Goal: Task Accomplishment & Management: Manage account settings

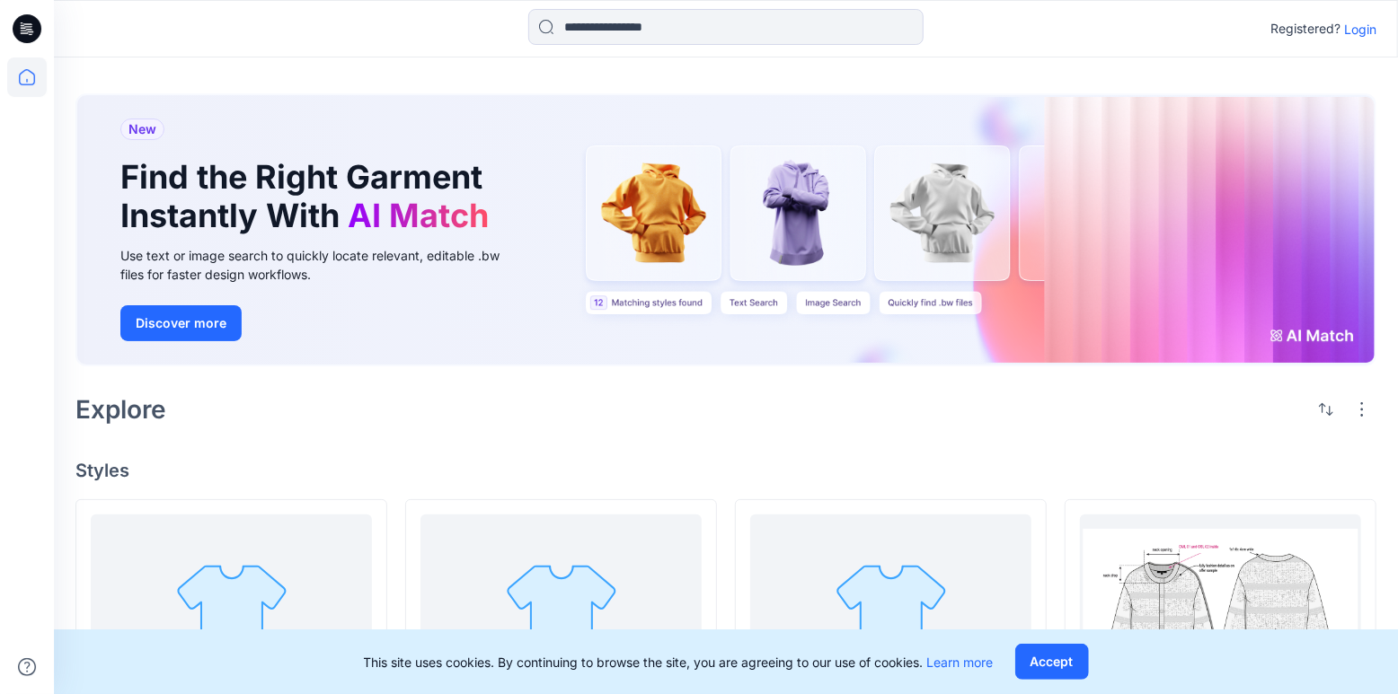
click at [1351, 43] on div "Registered? Login" at bounding box center [725, 29] width 1343 height 40
click at [1356, 29] on p "Login" at bounding box center [1360, 29] width 32 height 19
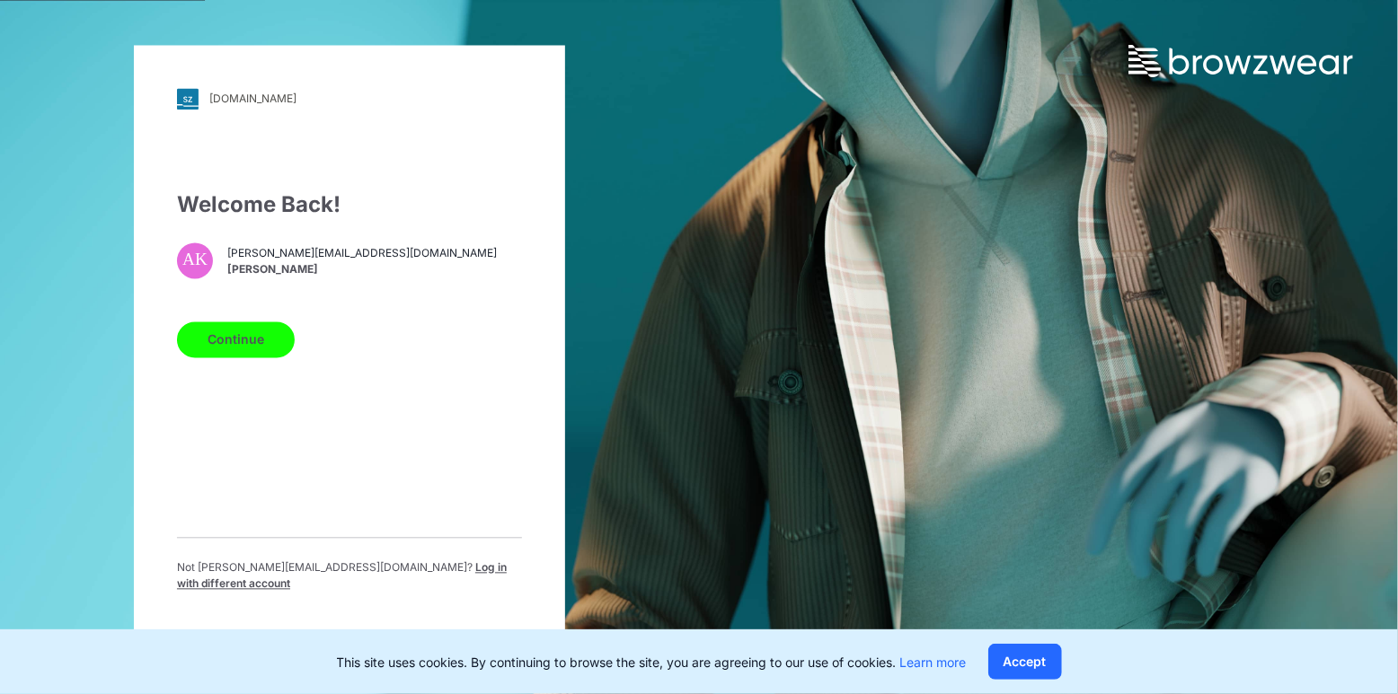
click at [240, 345] on button "Continue" at bounding box center [236, 340] width 118 height 36
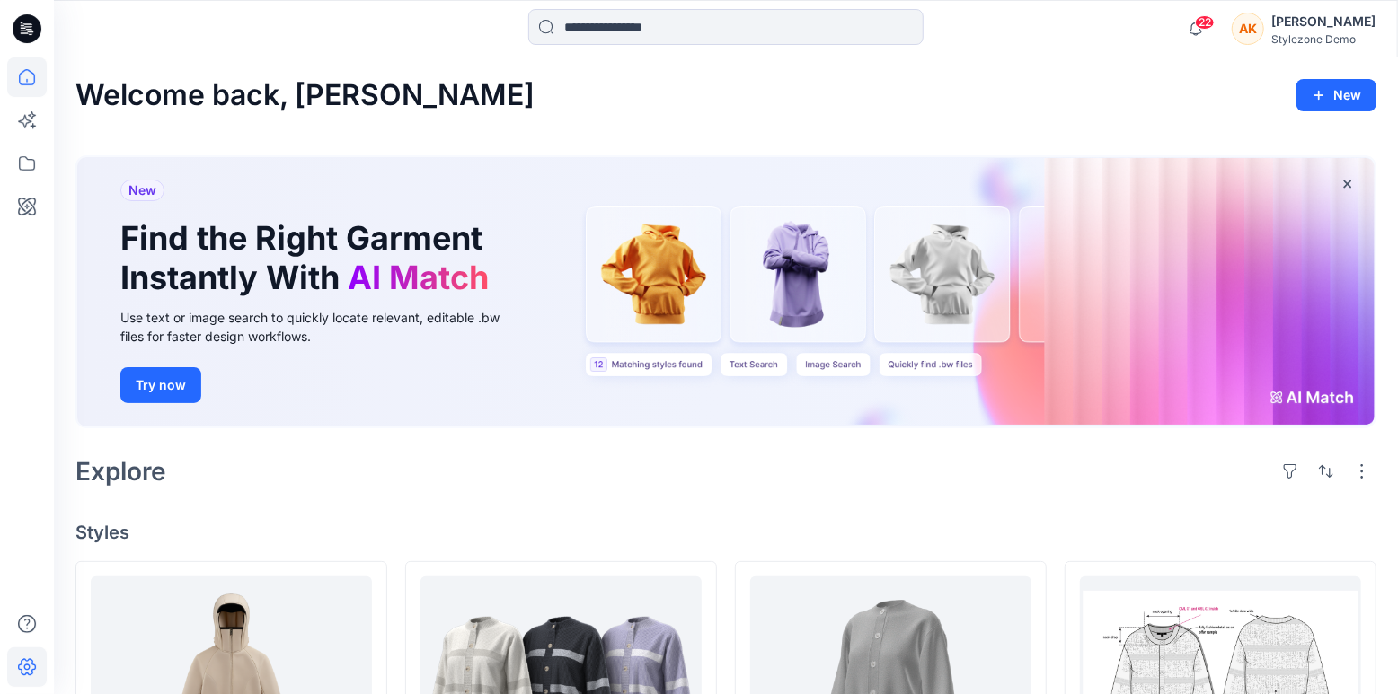
click at [15, 671] on icon at bounding box center [27, 668] width 40 height 40
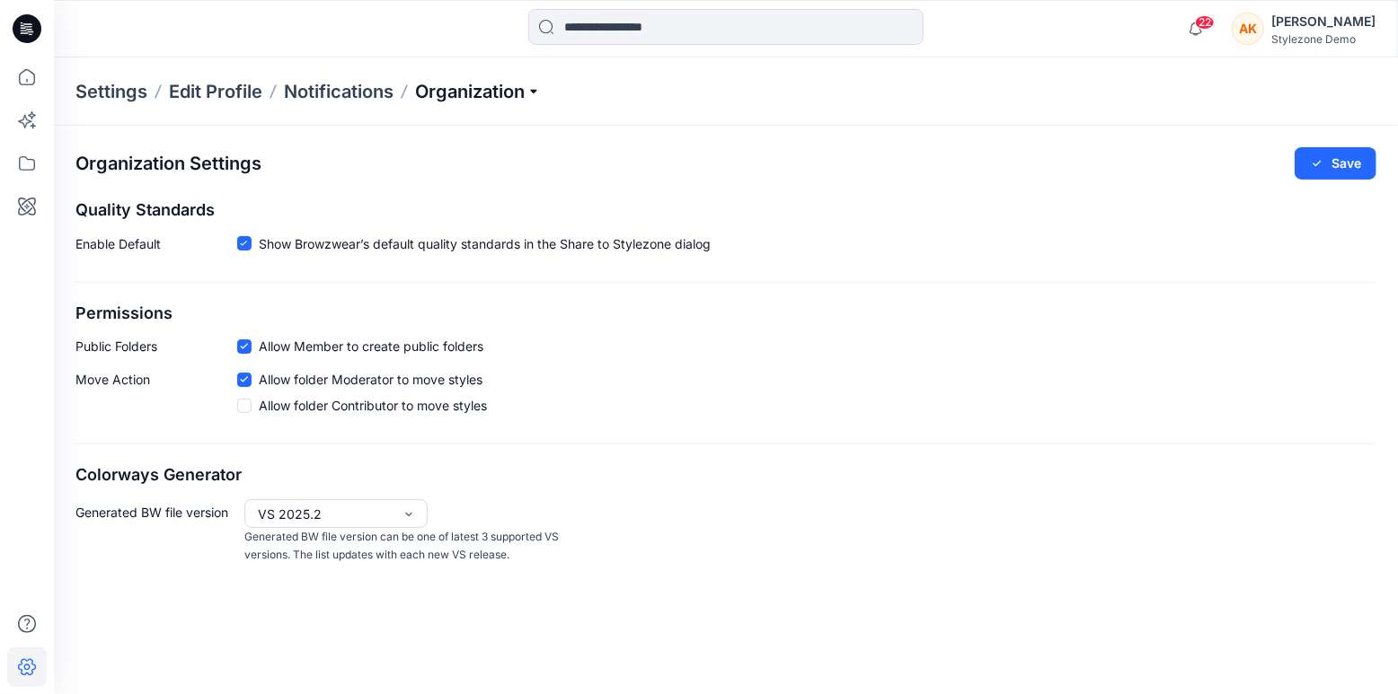
click at [455, 86] on p "Organization" at bounding box center [478, 91] width 126 height 25
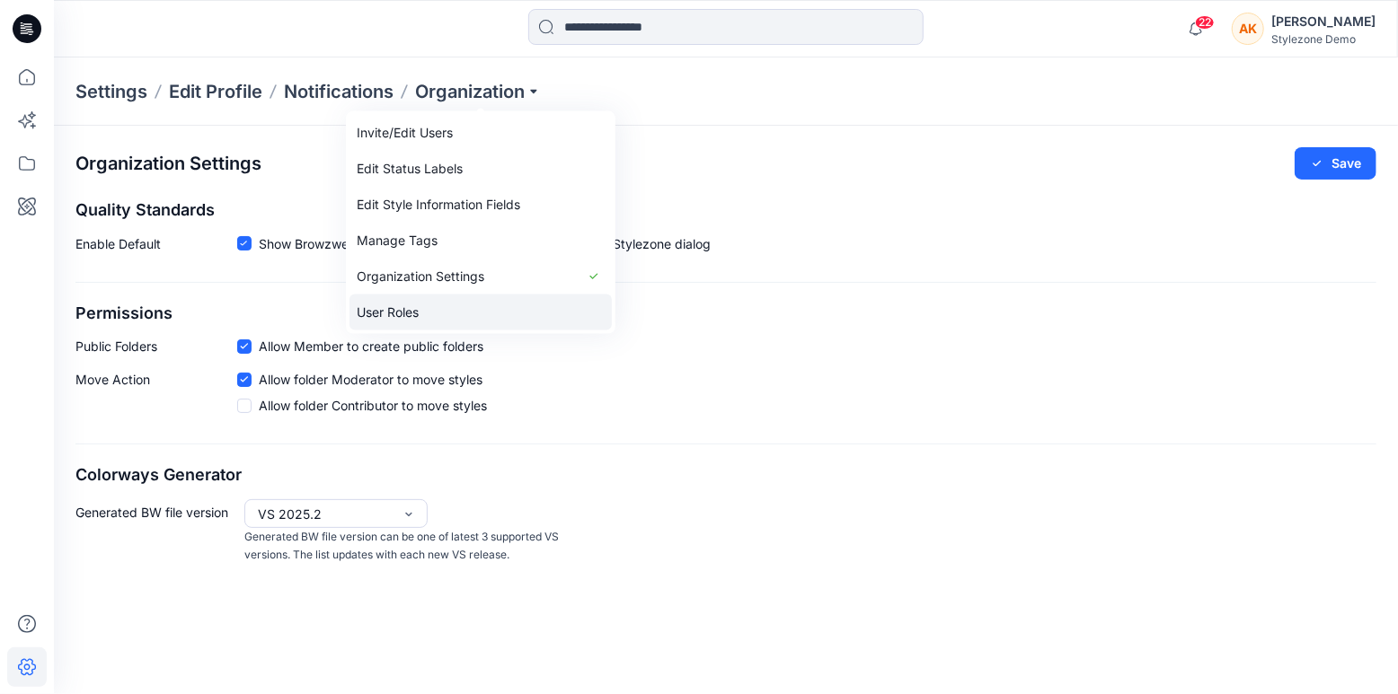
click at [390, 304] on link "User Roles" at bounding box center [480, 313] width 262 height 36
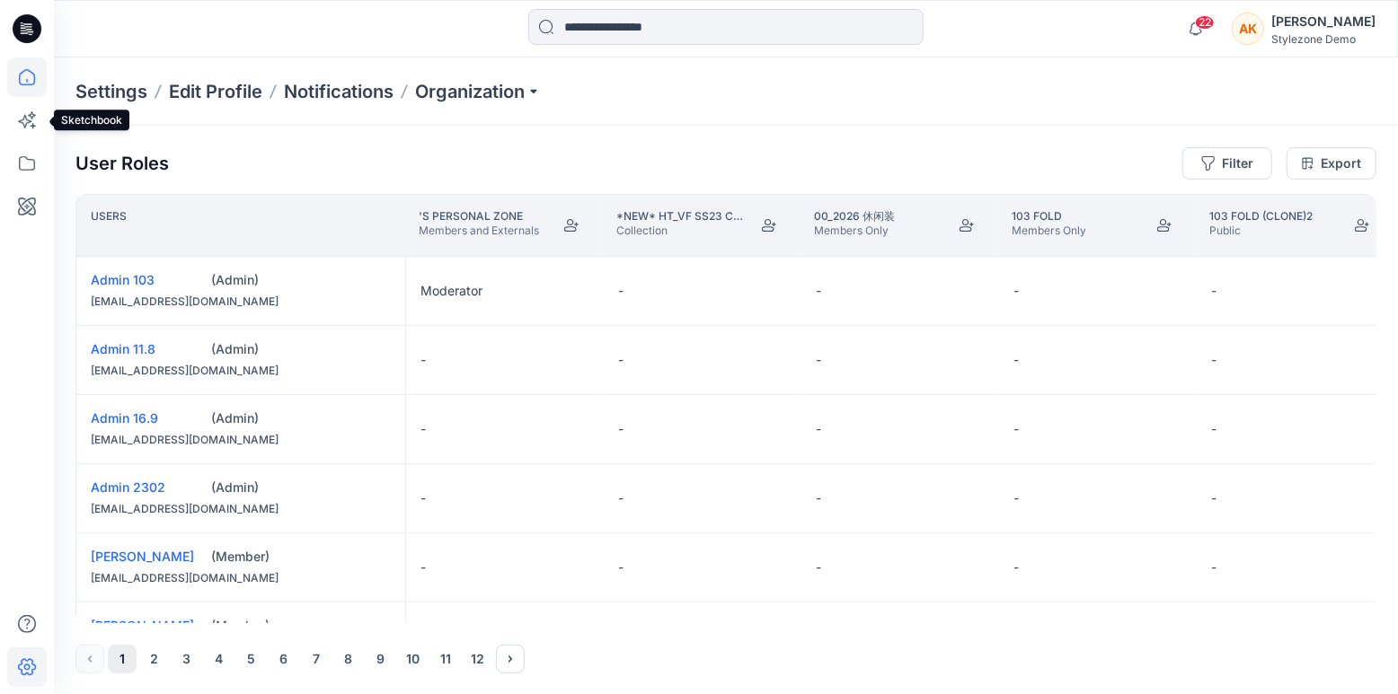
click at [32, 92] on icon at bounding box center [27, 77] width 40 height 40
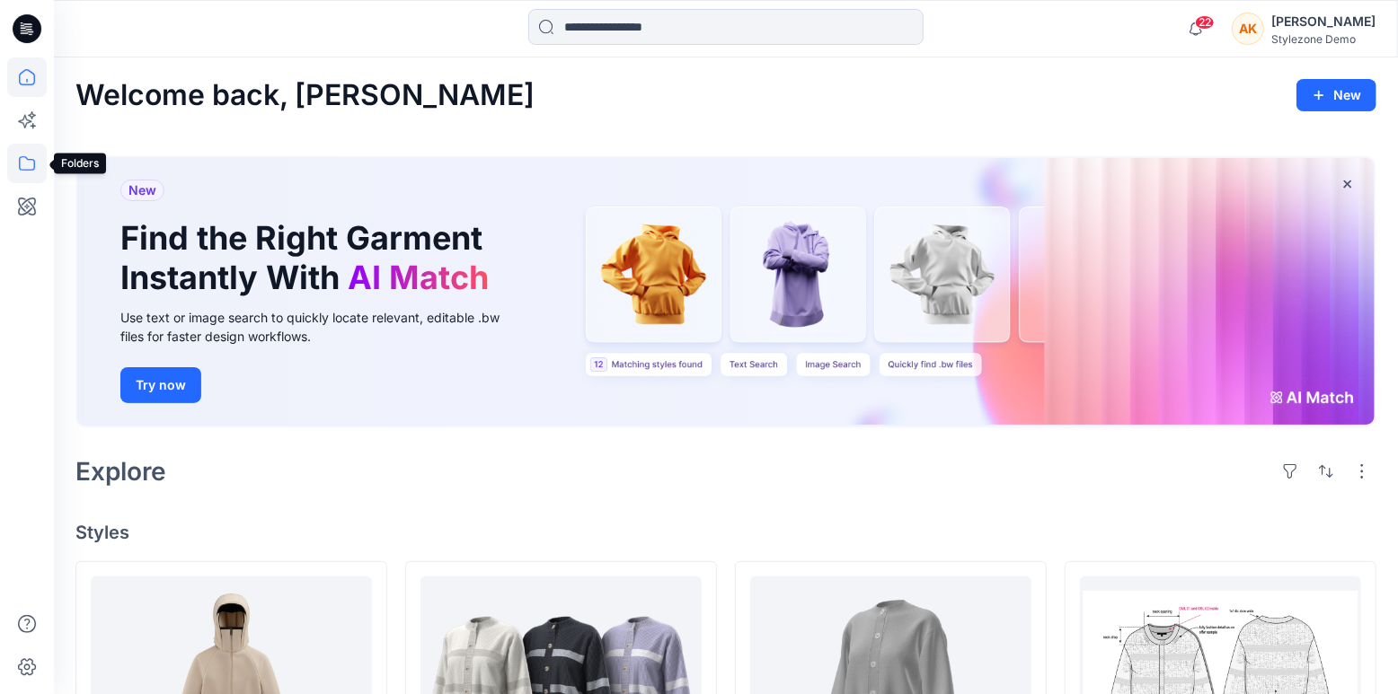
click at [29, 159] on icon at bounding box center [27, 163] width 16 height 14
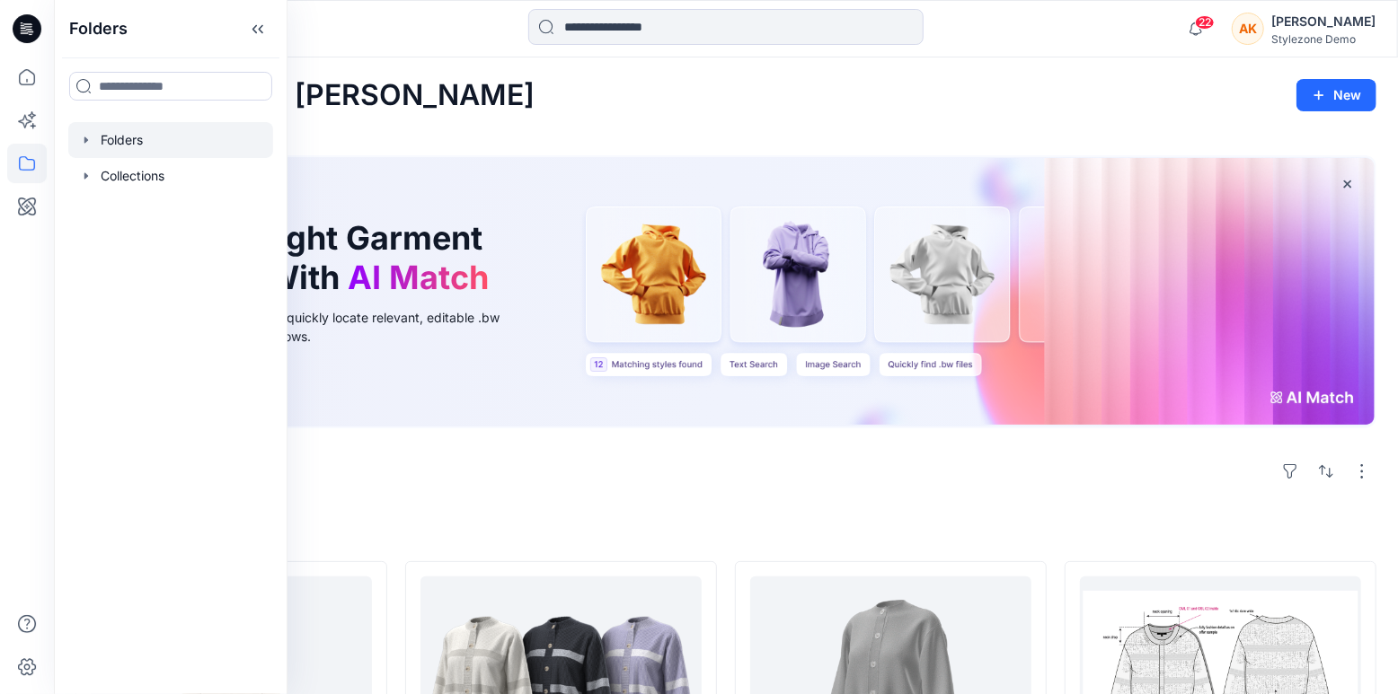
click at [83, 139] on icon "button" at bounding box center [86, 140] width 14 height 14
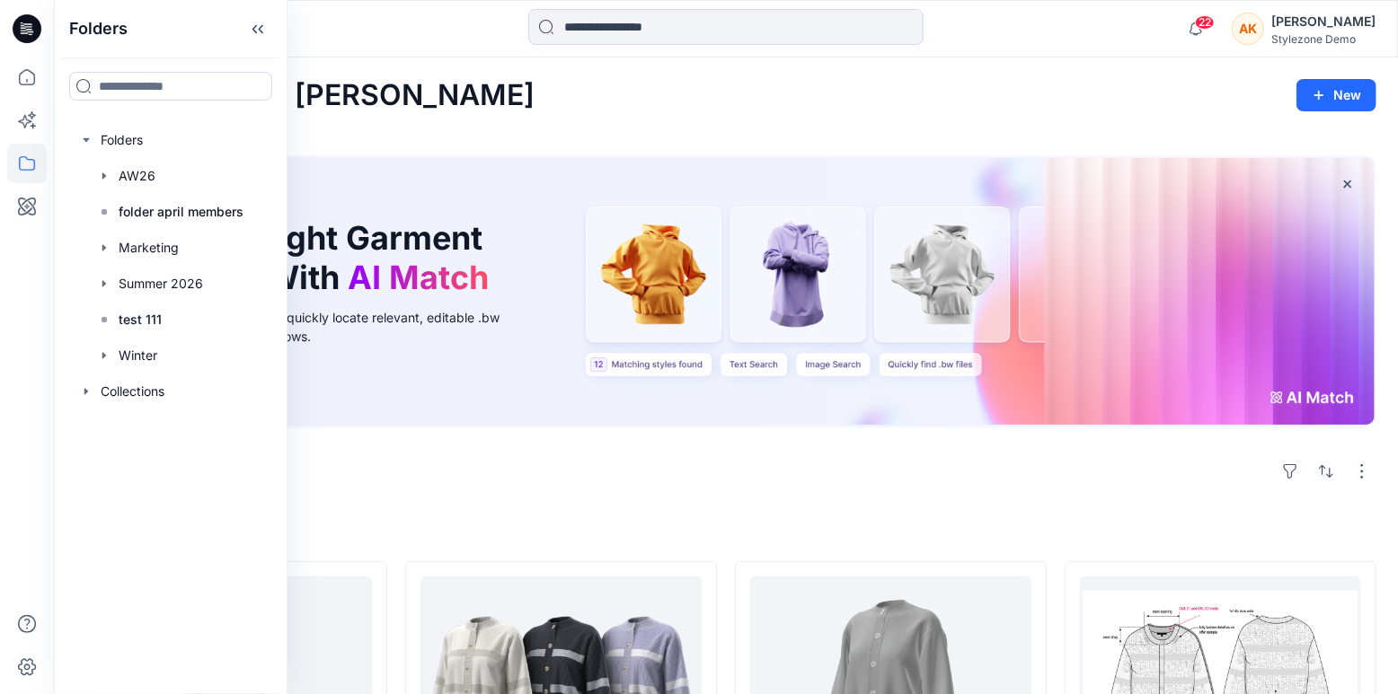
click at [1337, 30] on div "[PERSON_NAME]" at bounding box center [1323, 22] width 104 height 22
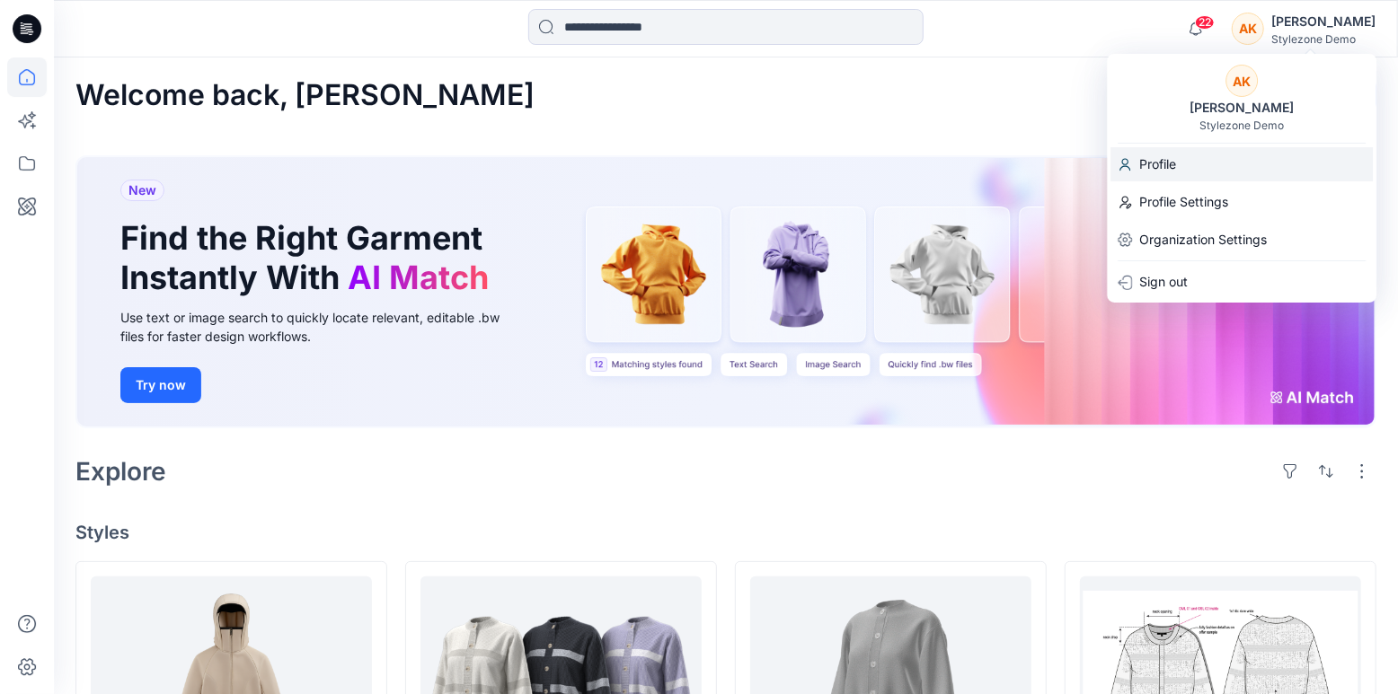
click at [1182, 170] on div "Profile" at bounding box center [1241, 164] width 262 height 34
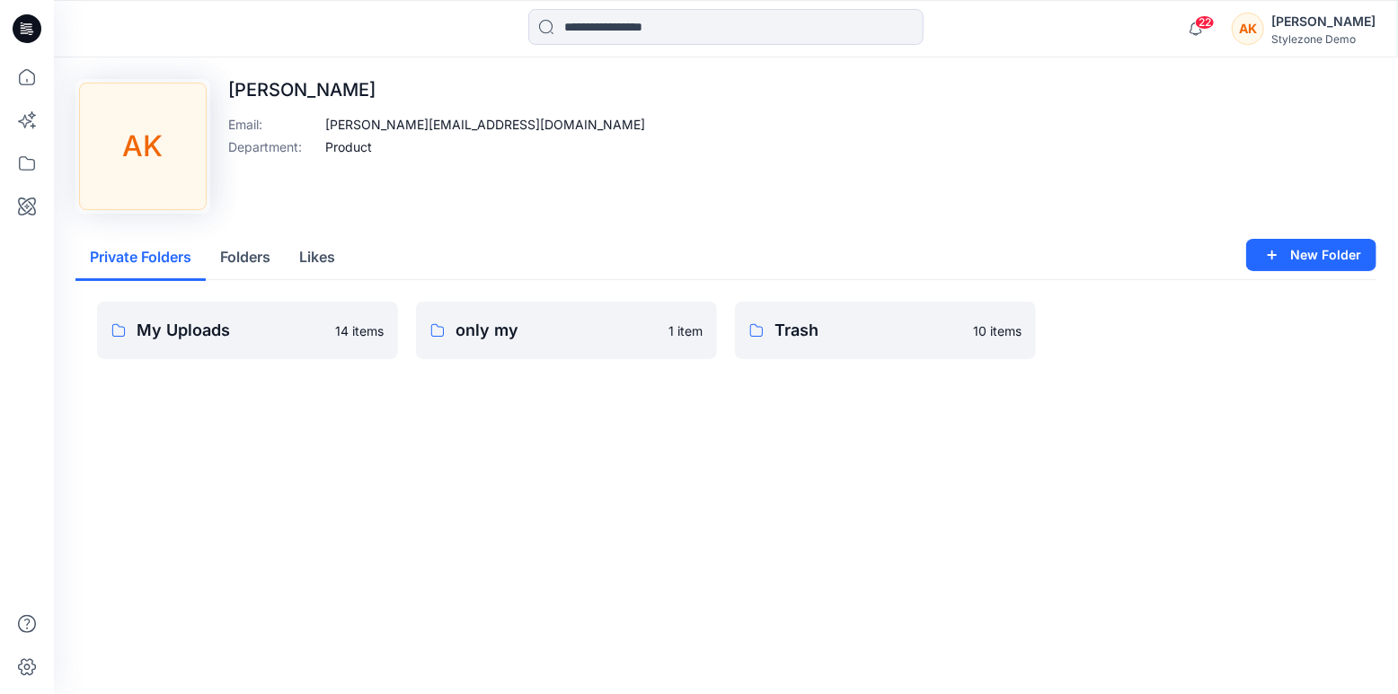
click at [252, 264] on button "Folders" at bounding box center [245, 258] width 79 height 46
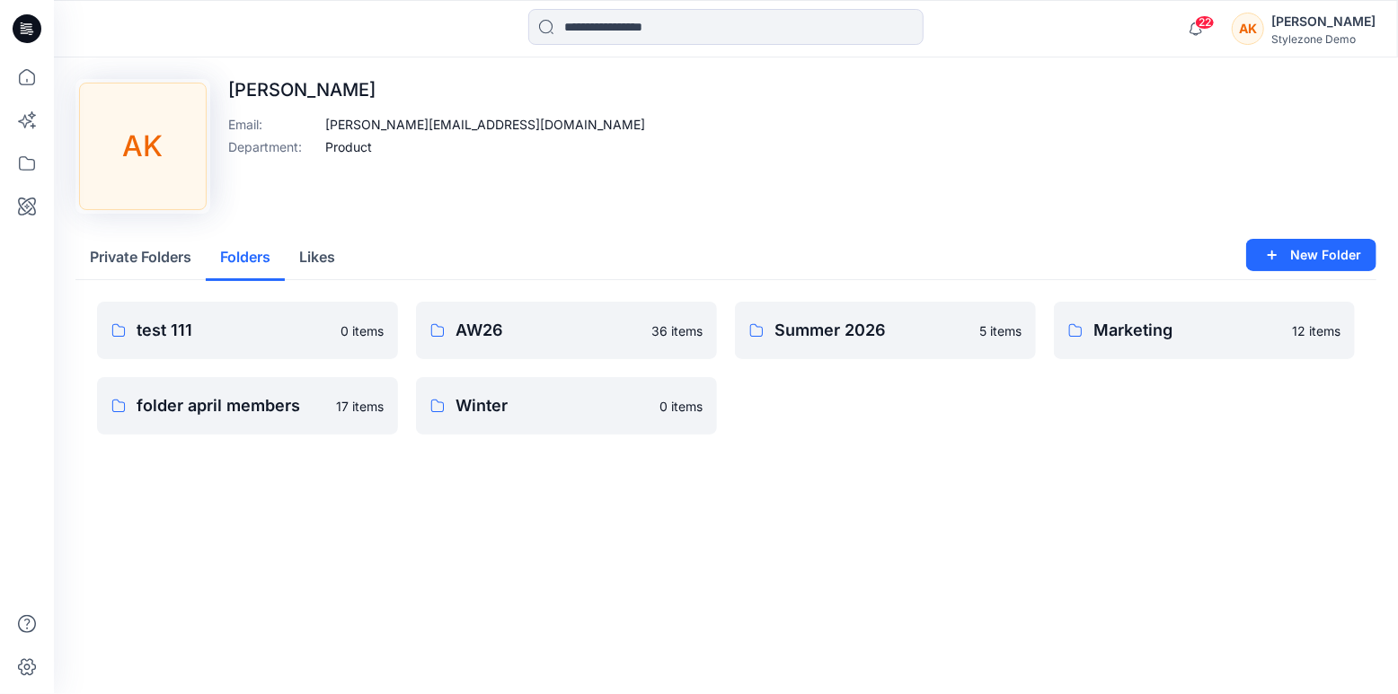
click at [157, 264] on button "Private Folders" at bounding box center [140, 258] width 130 height 46
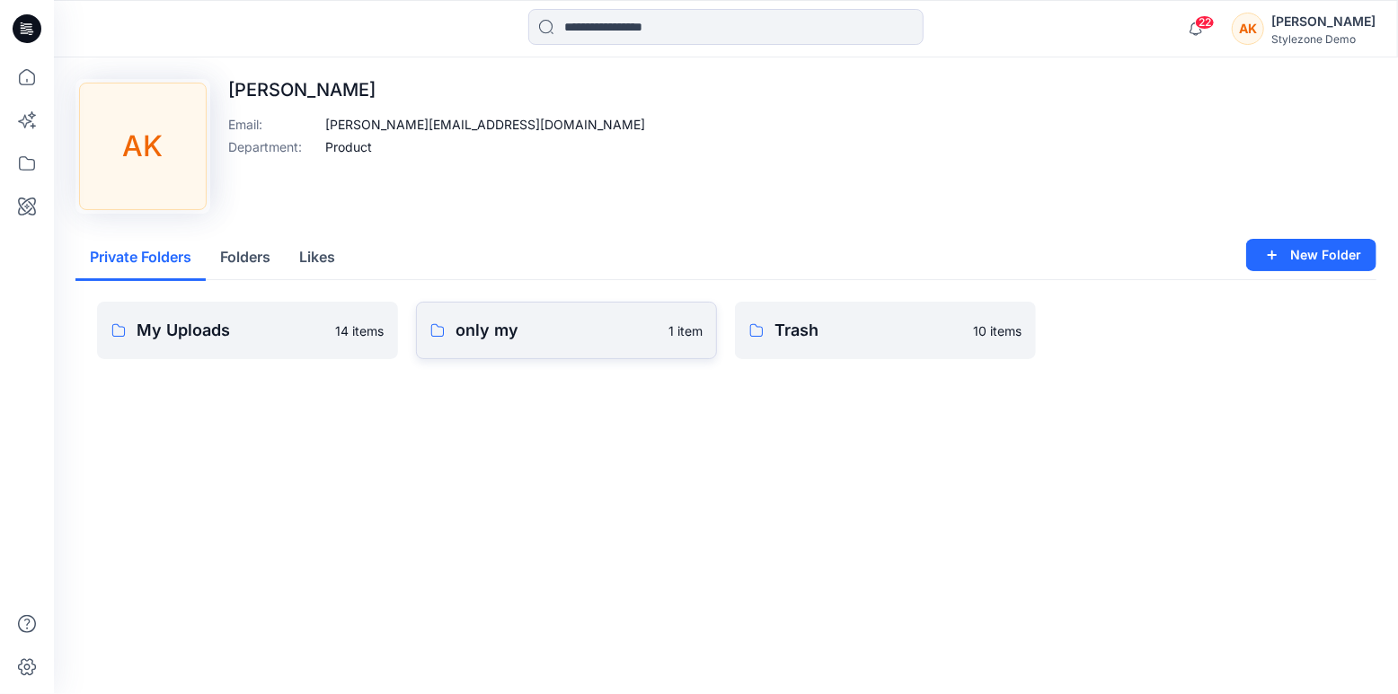
click at [466, 345] on link "only my 1 item" at bounding box center [566, 330] width 301 height 57
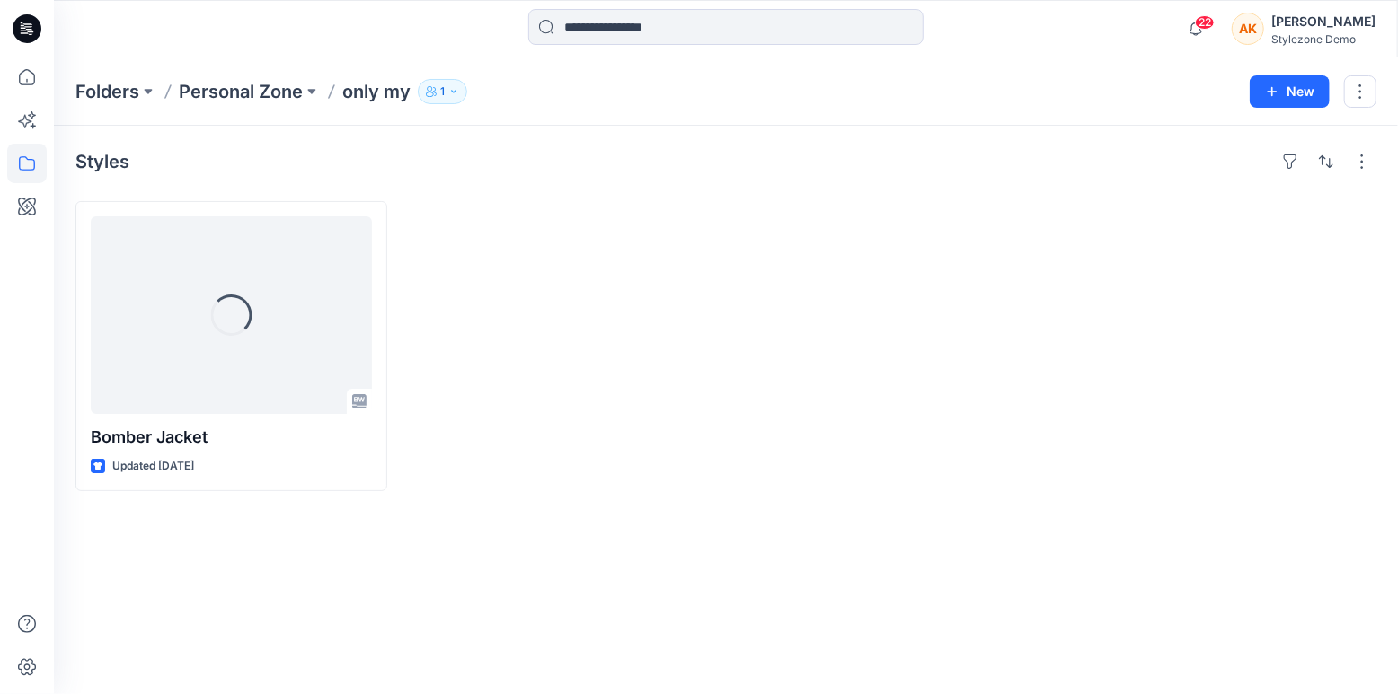
click at [455, 94] on icon "button" at bounding box center [453, 91] width 11 height 11
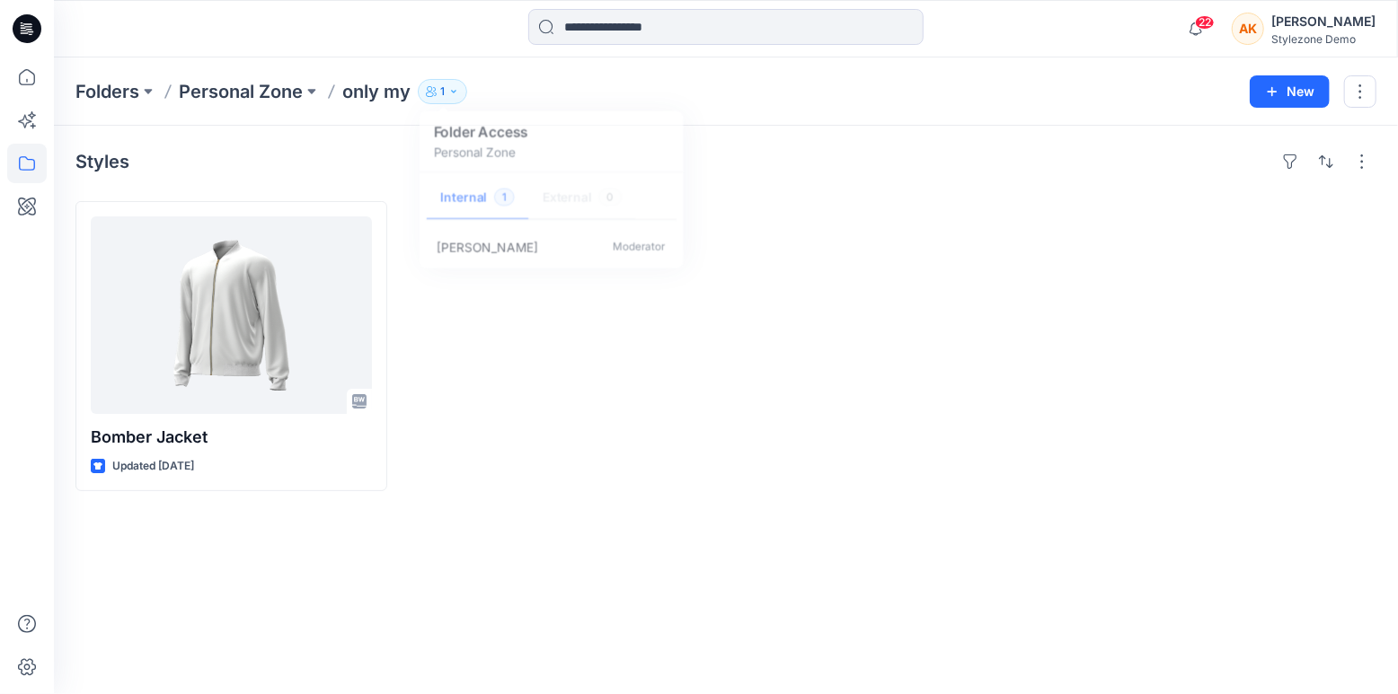
click at [549, 379] on div at bounding box center [561, 346] width 312 height 290
click at [1289, 91] on button "New" at bounding box center [1290, 91] width 80 height 32
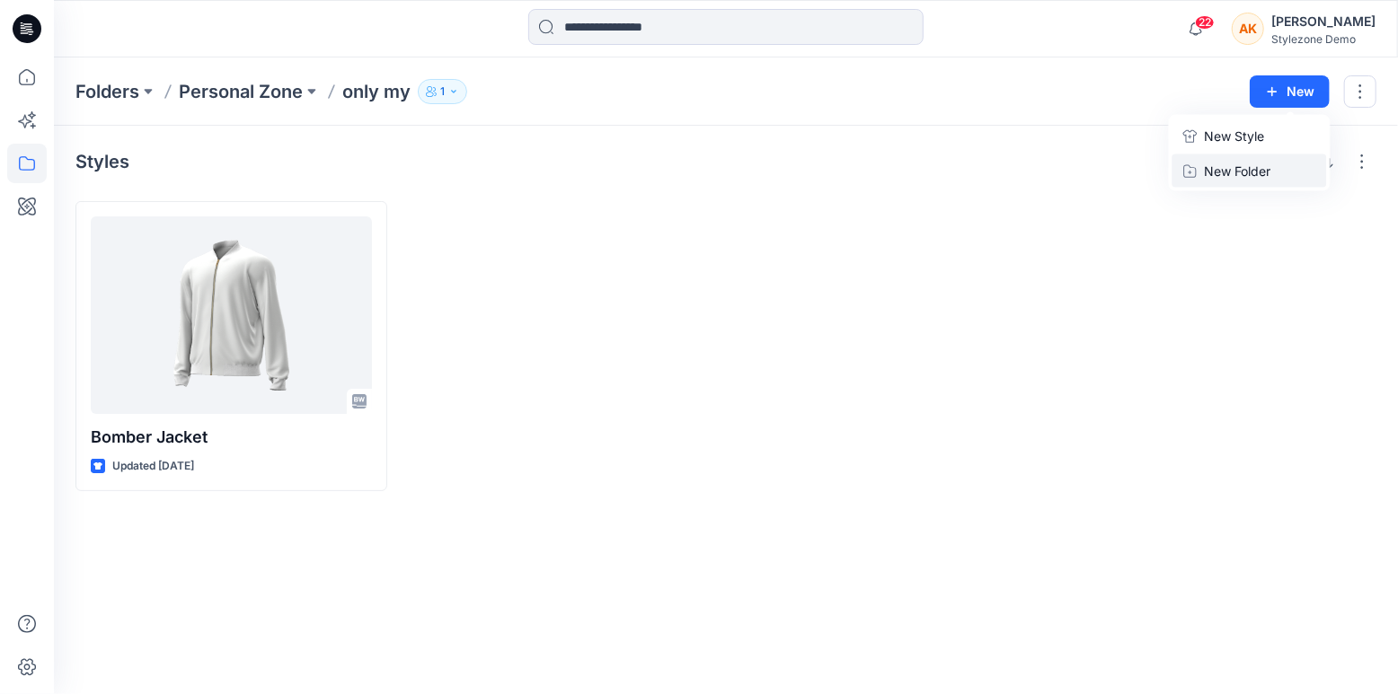
click at [1236, 177] on p "New Folder" at bounding box center [1238, 171] width 66 height 19
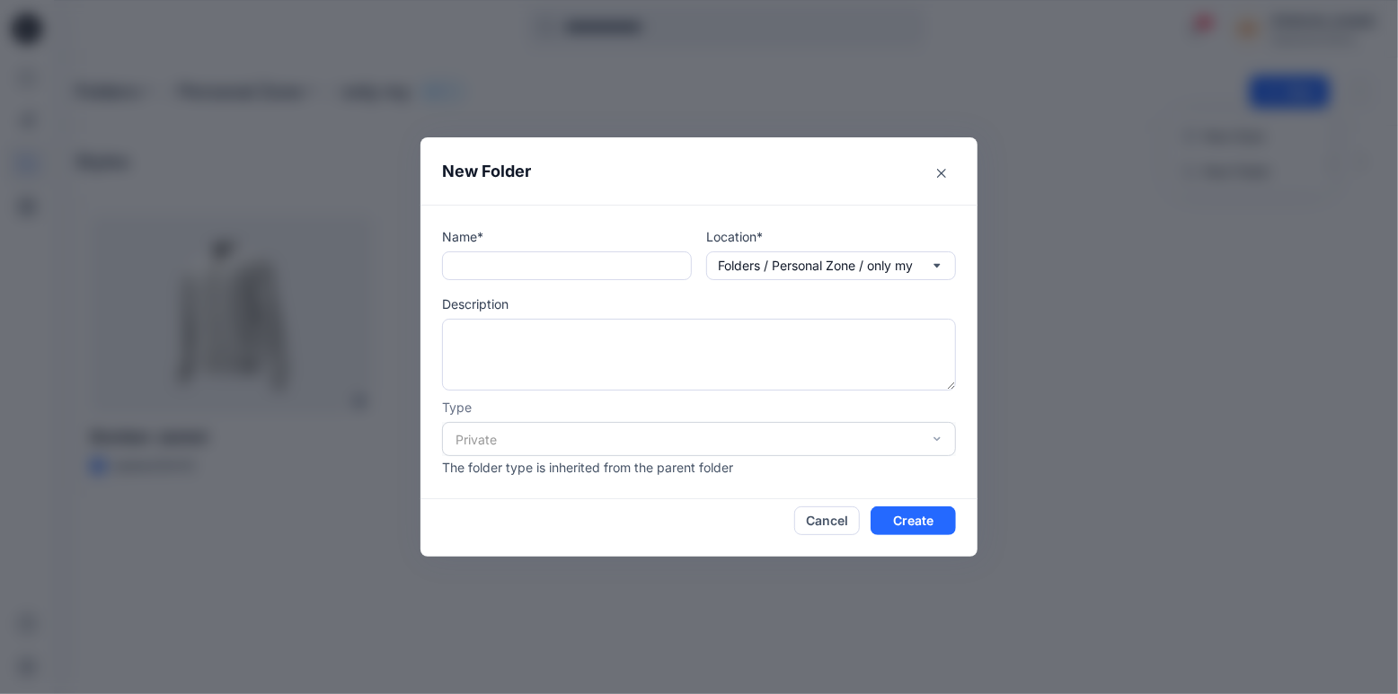
click at [860, 456] on div "Type Private The folder type is inherited from the parent folder" at bounding box center [699, 437] width 514 height 79
click at [829, 525] on button "Cancel" at bounding box center [827, 521] width 66 height 29
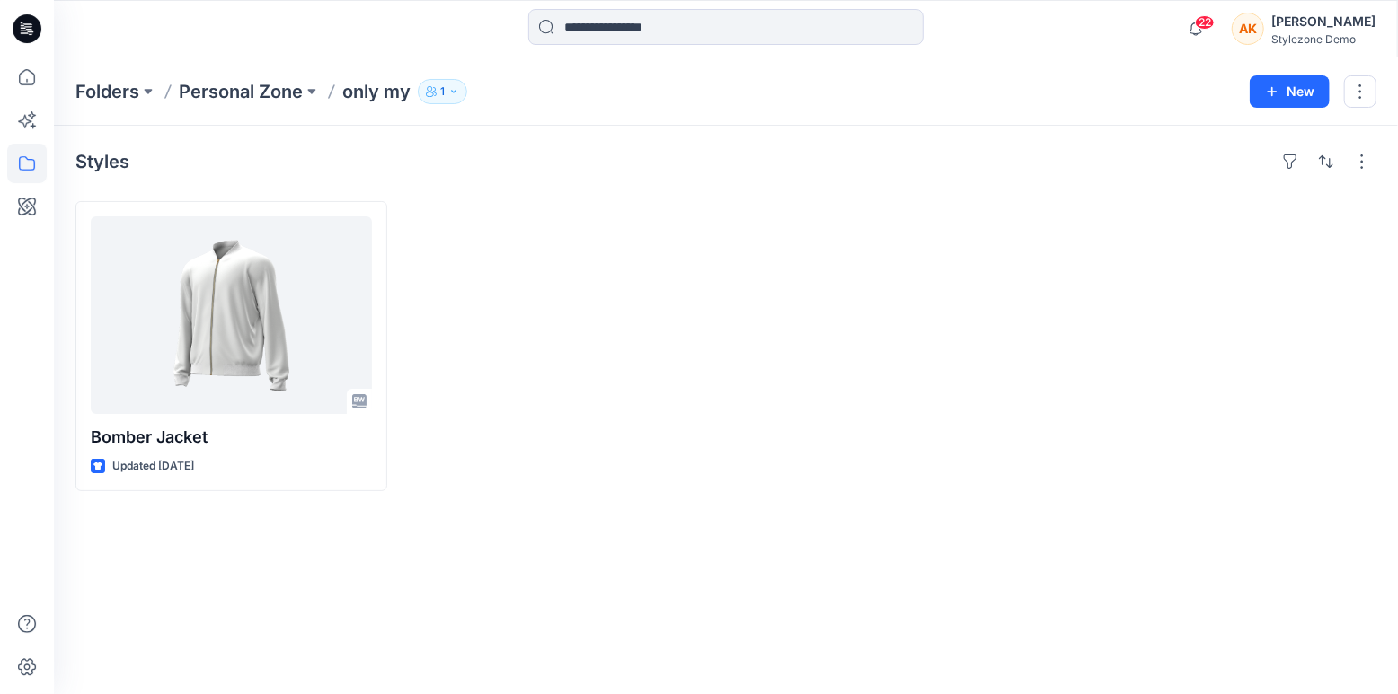
click at [1302, 31] on div "[PERSON_NAME]" at bounding box center [1323, 22] width 104 height 22
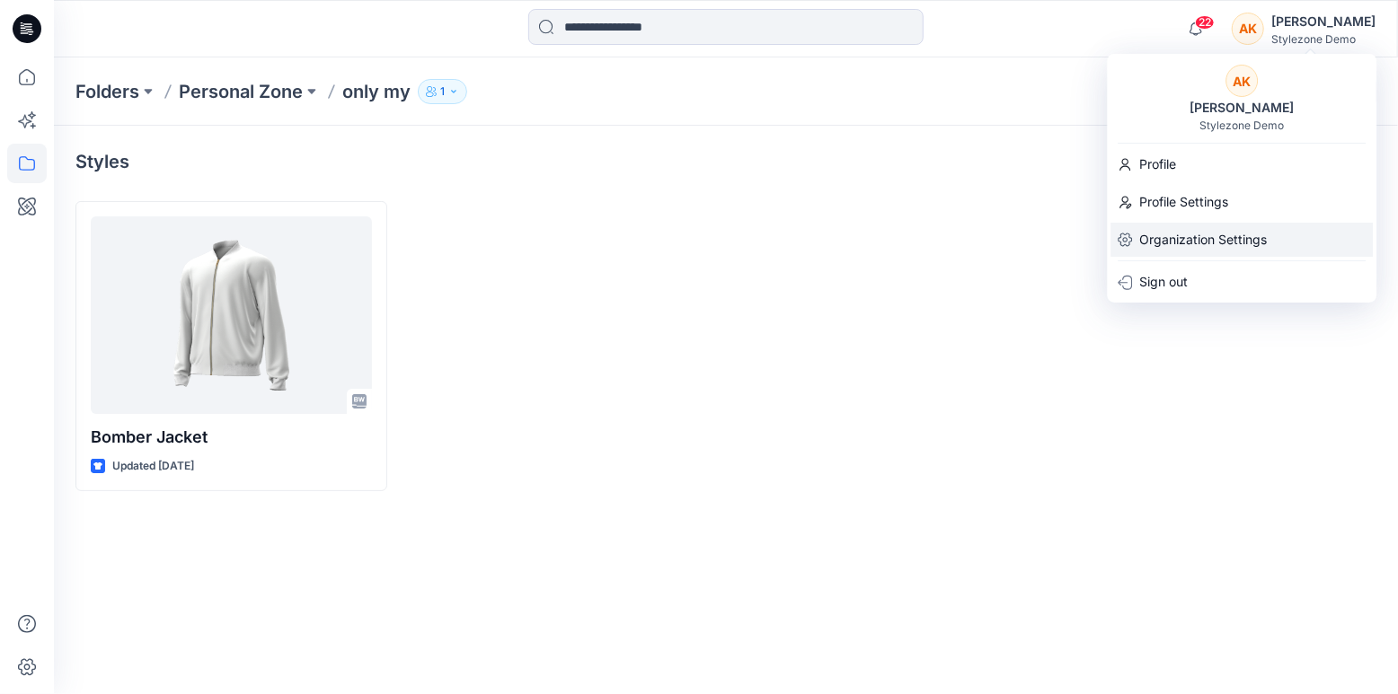
click at [1211, 245] on p "Organization Settings" at bounding box center [1203, 240] width 128 height 34
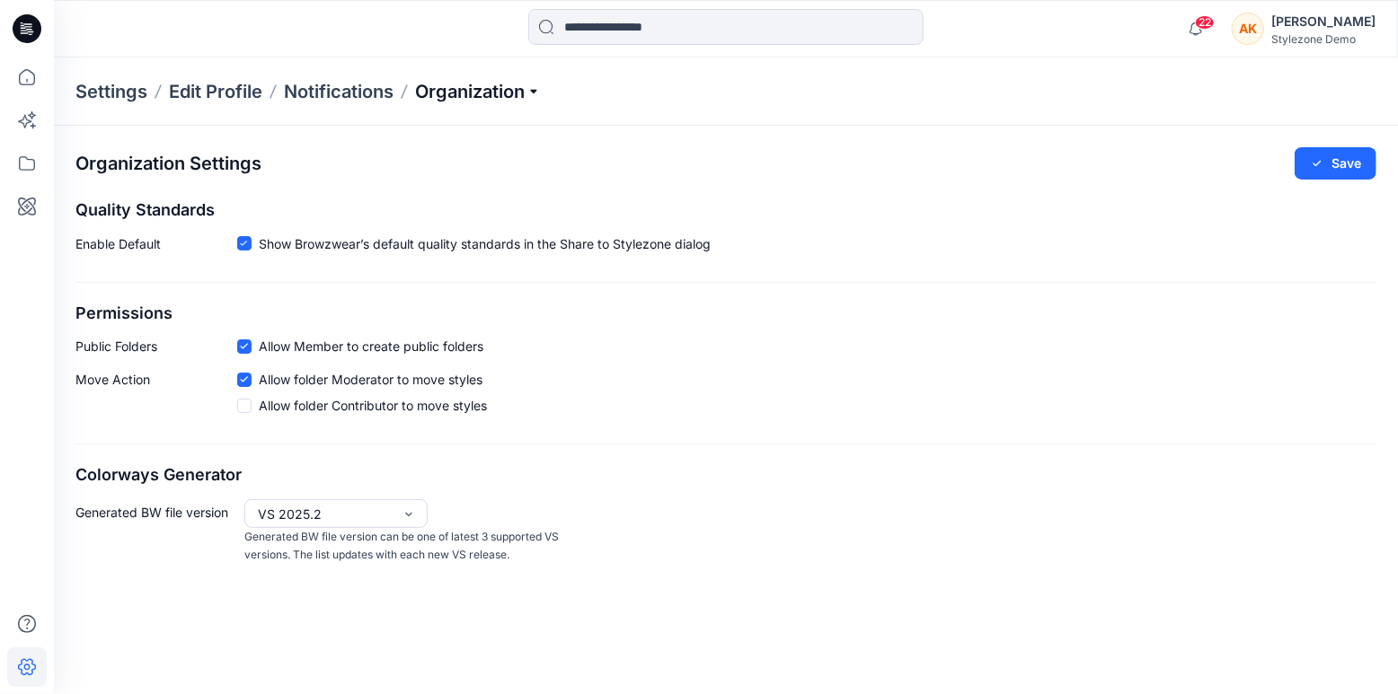
click at [535, 88] on p "Organization" at bounding box center [478, 91] width 126 height 25
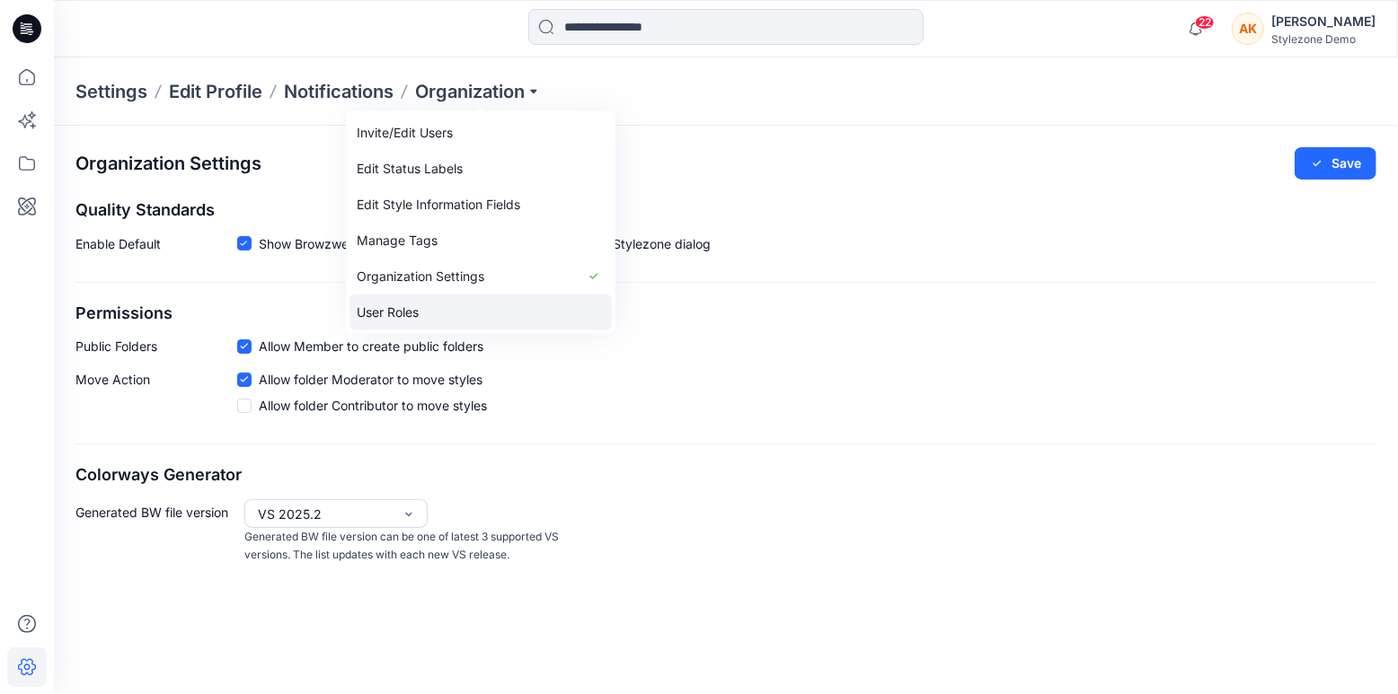
click at [452, 308] on link "User Roles" at bounding box center [480, 313] width 262 height 36
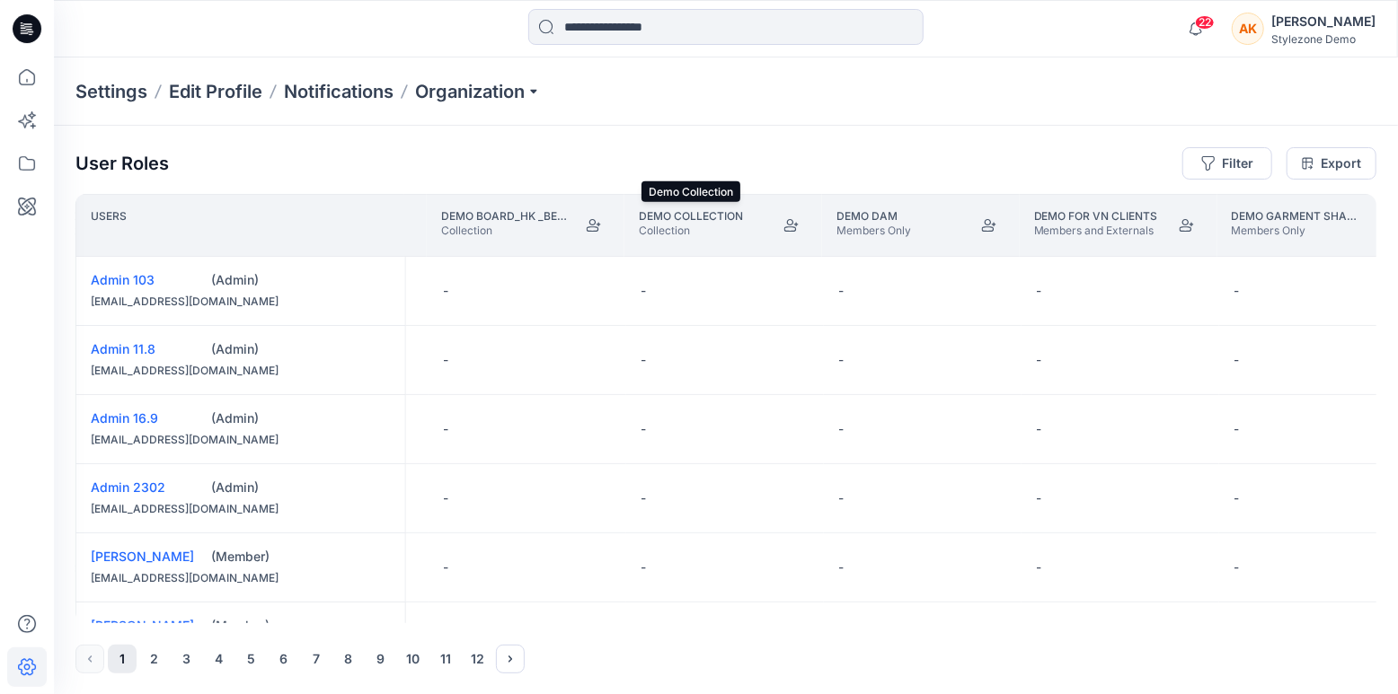
scroll to position [0, 43260]
click at [991, 231] on icon "Join" at bounding box center [988, 225] width 14 height 14
click at [990, 296] on button "Edit Role" at bounding box center [990, 291] width 32 height 32
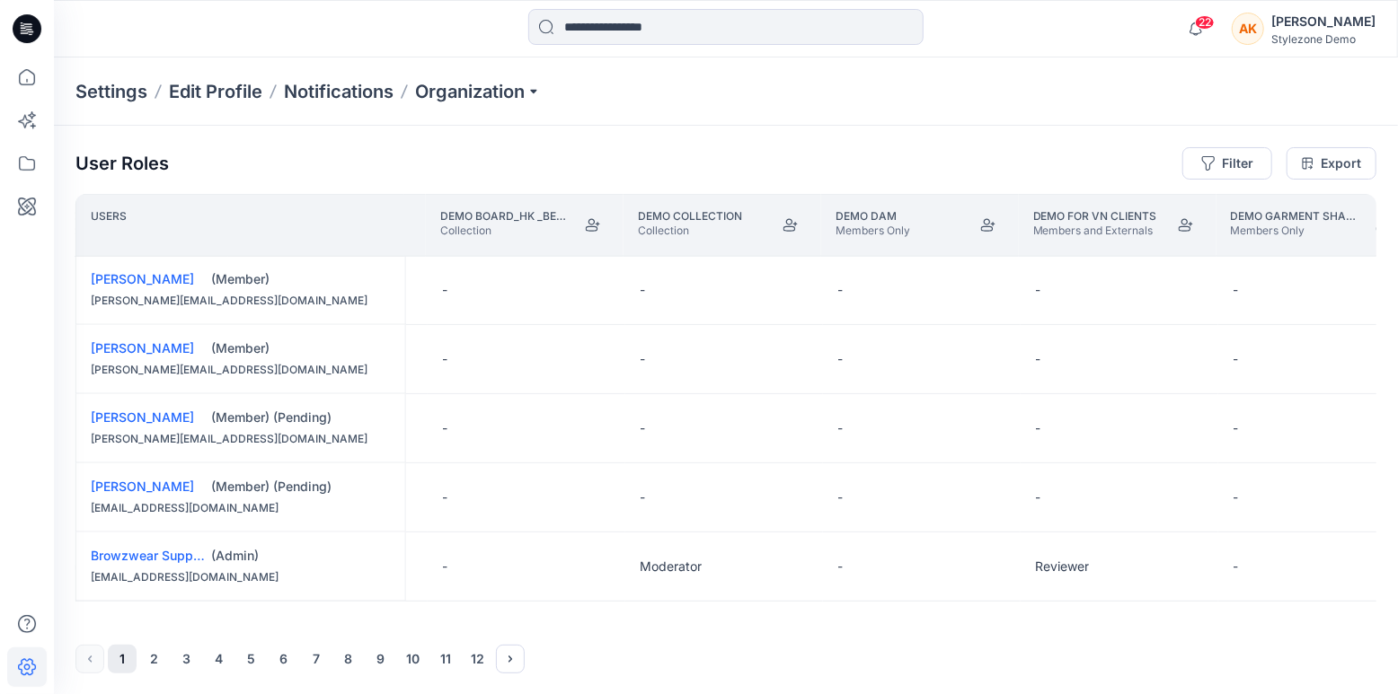
scroll to position [0, 0]
click at [791, 498] on button "Edit Role" at bounding box center [792, 498] width 32 height 32
click at [793, 220] on icon "Join" at bounding box center [790, 225] width 14 height 14
click at [793, 565] on button "Edit Role" at bounding box center [792, 567] width 32 height 32
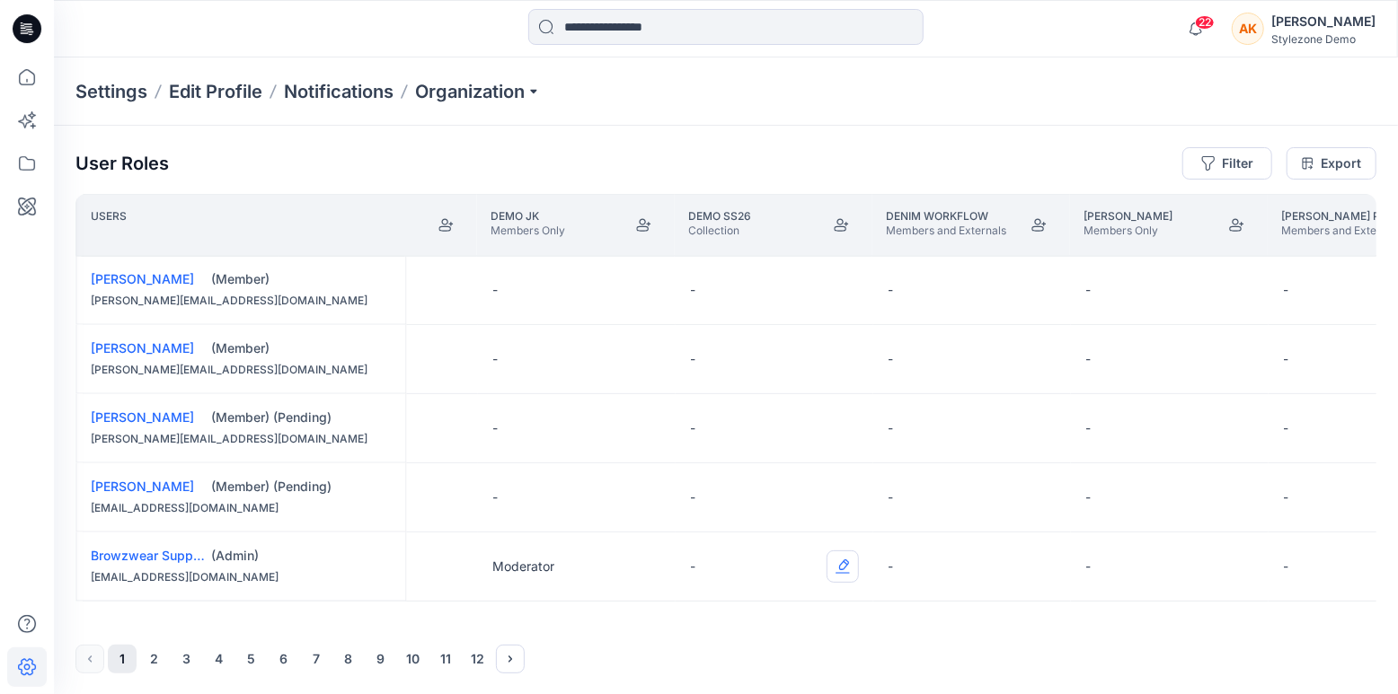
click at [839, 566] on button "Edit Role" at bounding box center [842, 567] width 32 height 32
click at [879, 167] on div "User Roles Filter Export" at bounding box center [725, 163] width 1301 height 32
click at [837, 290] on button "Edit Role" at bounding box center [842, 290] width 32 height 32
click at [27, 84] on icon at bounding box center [27, 77] width 16 height 16
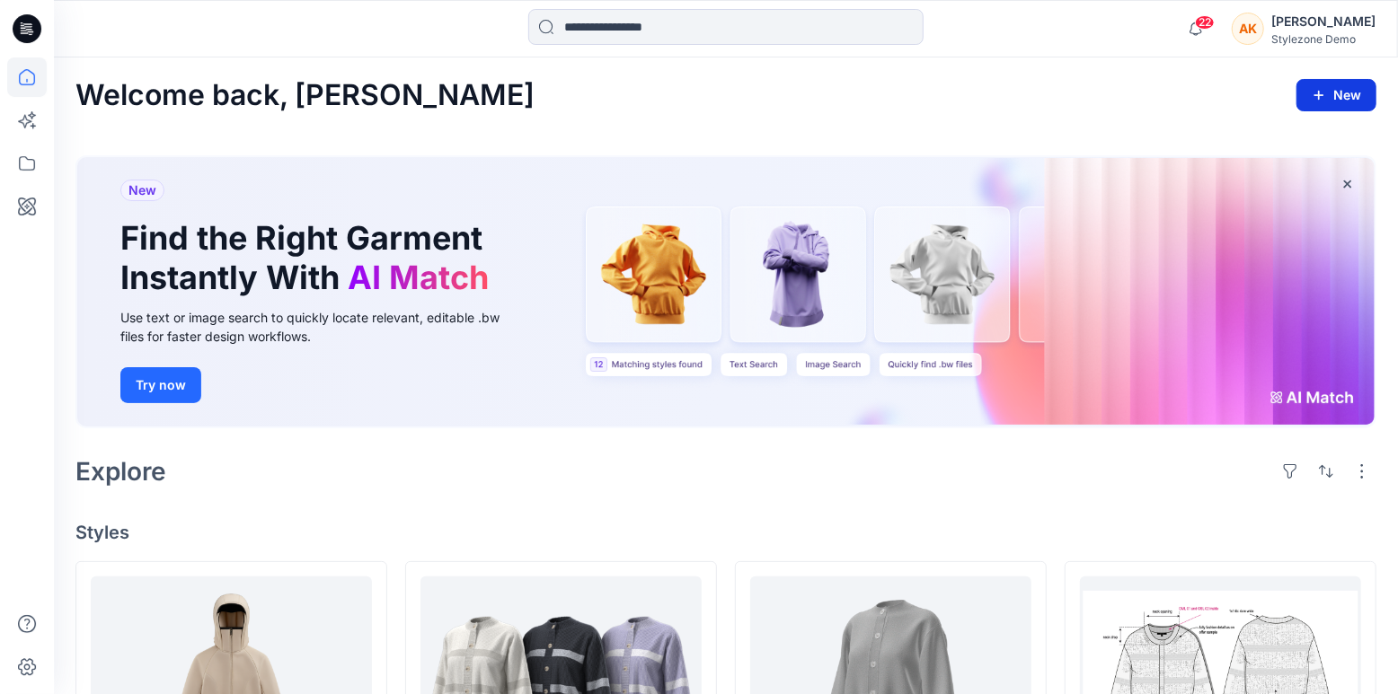
click at [1315, 92] on icon "button" at bounding box center [1319, 95] width 14 height 14
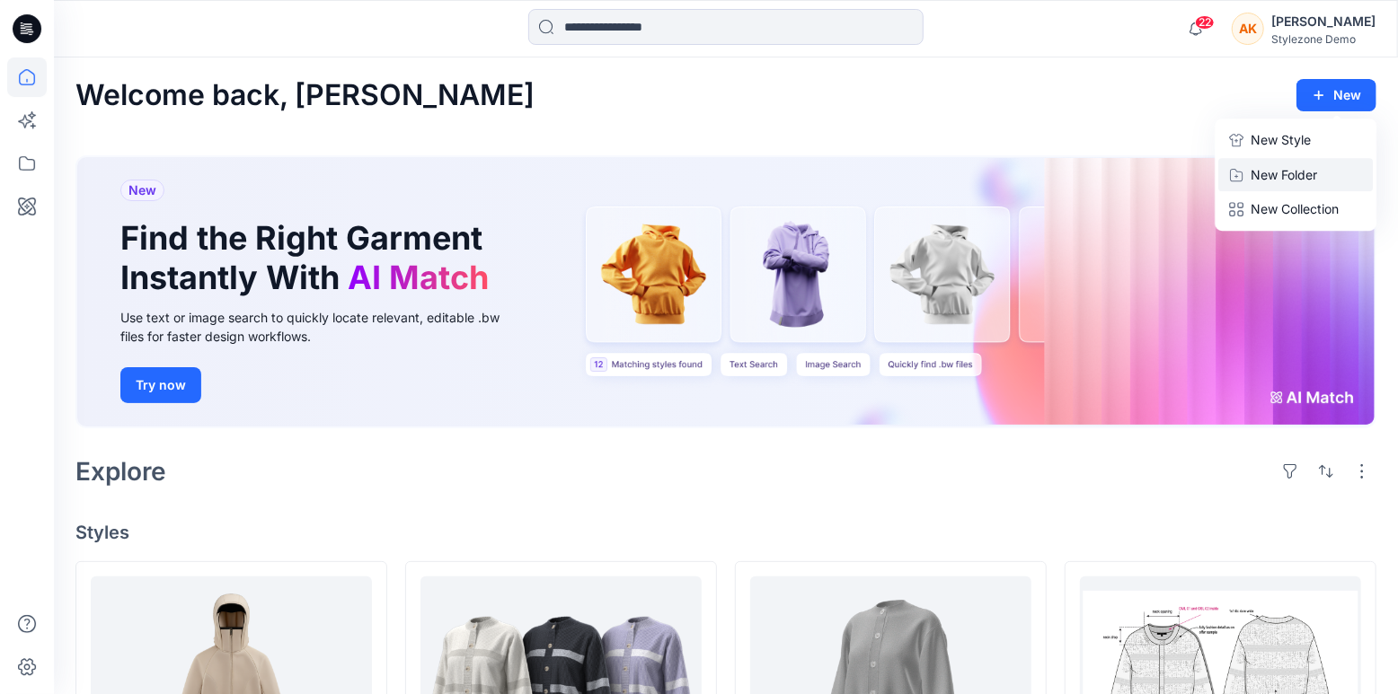
click at [1290, 170] on p "New Folder" at bounding box center [1283, 174] width 66 height 19
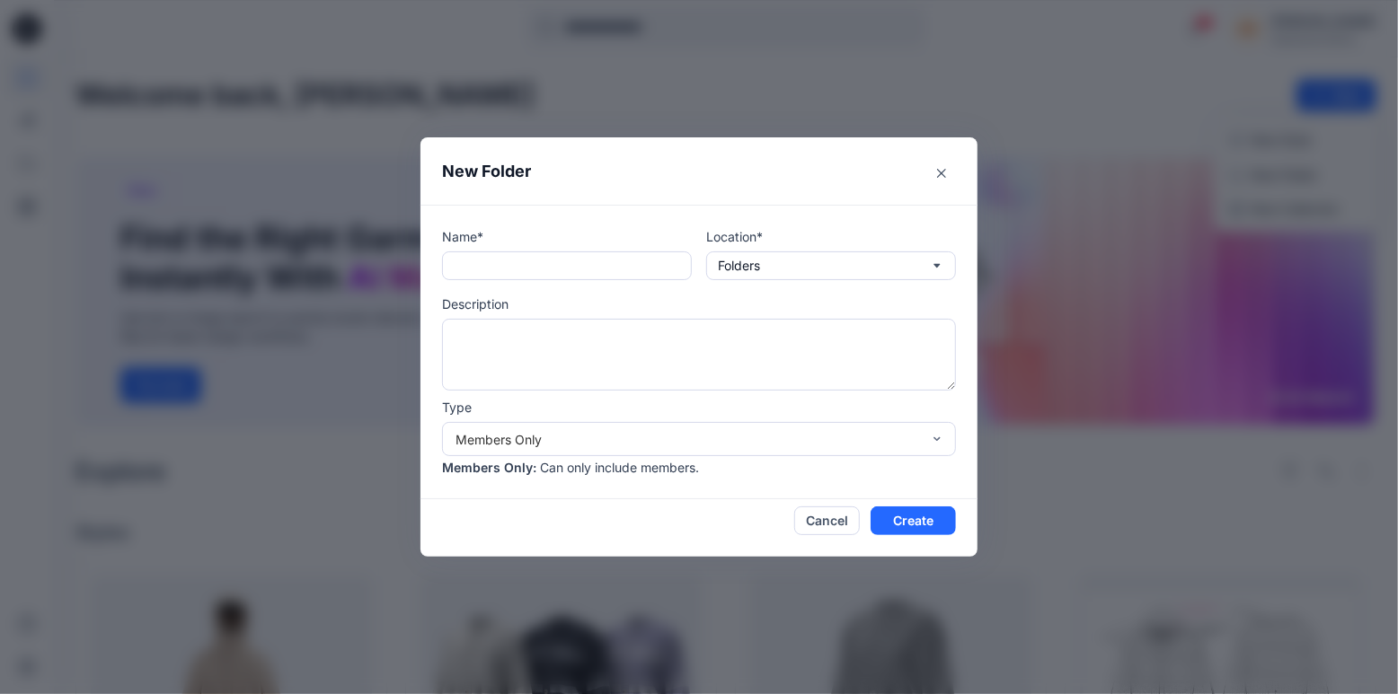
click at [752, 74] on div "New Folder Name* Location* Folders Description Type Members Only Members Only :…" at bounding box center [699, 347] width 1398 height 694
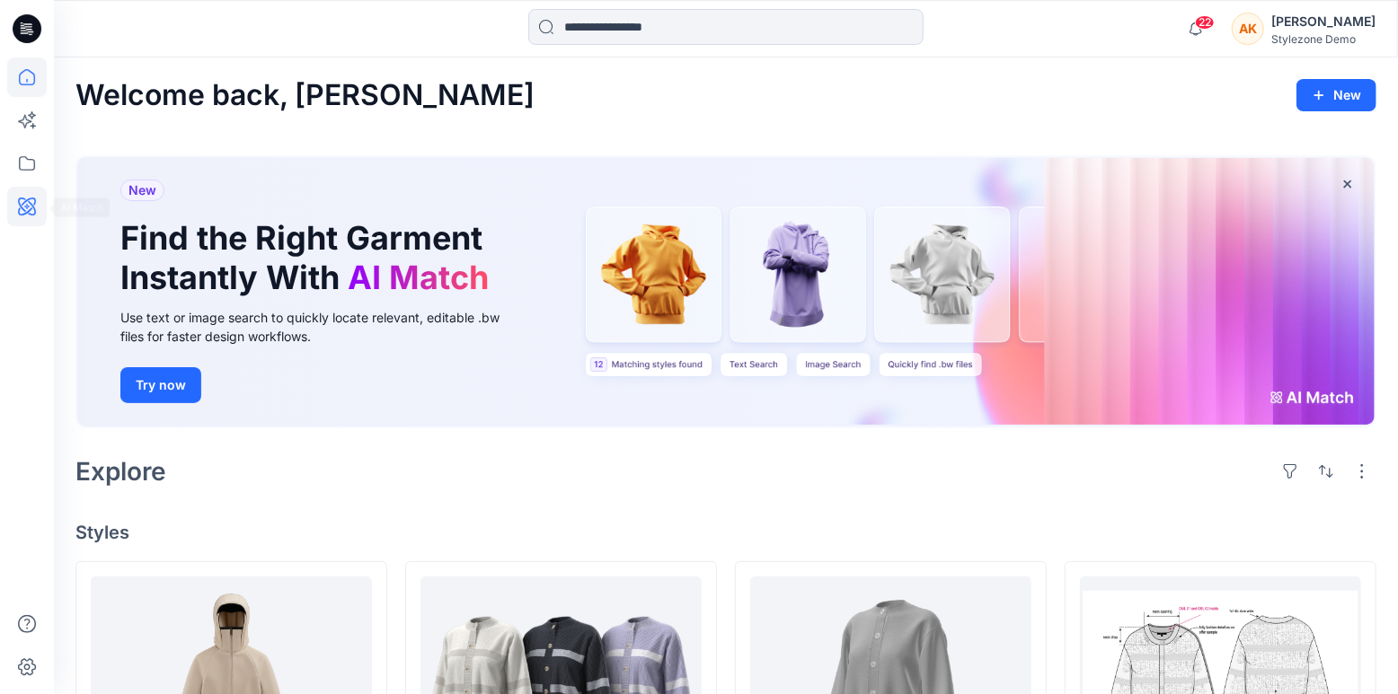
click at [32, 208] on icon at bounding box center [27, 207] width 40 height 40
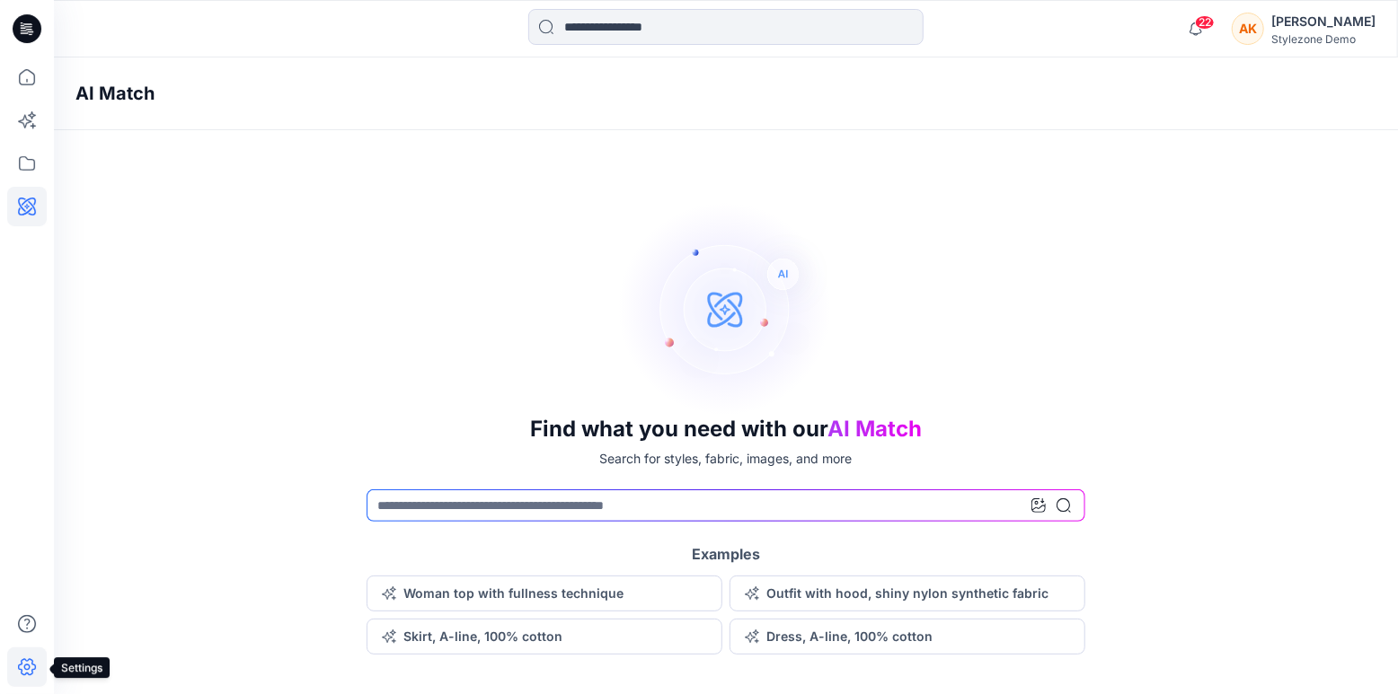
click at [36, 656] on icon at bounding box center [27, 668] width 40 height 40
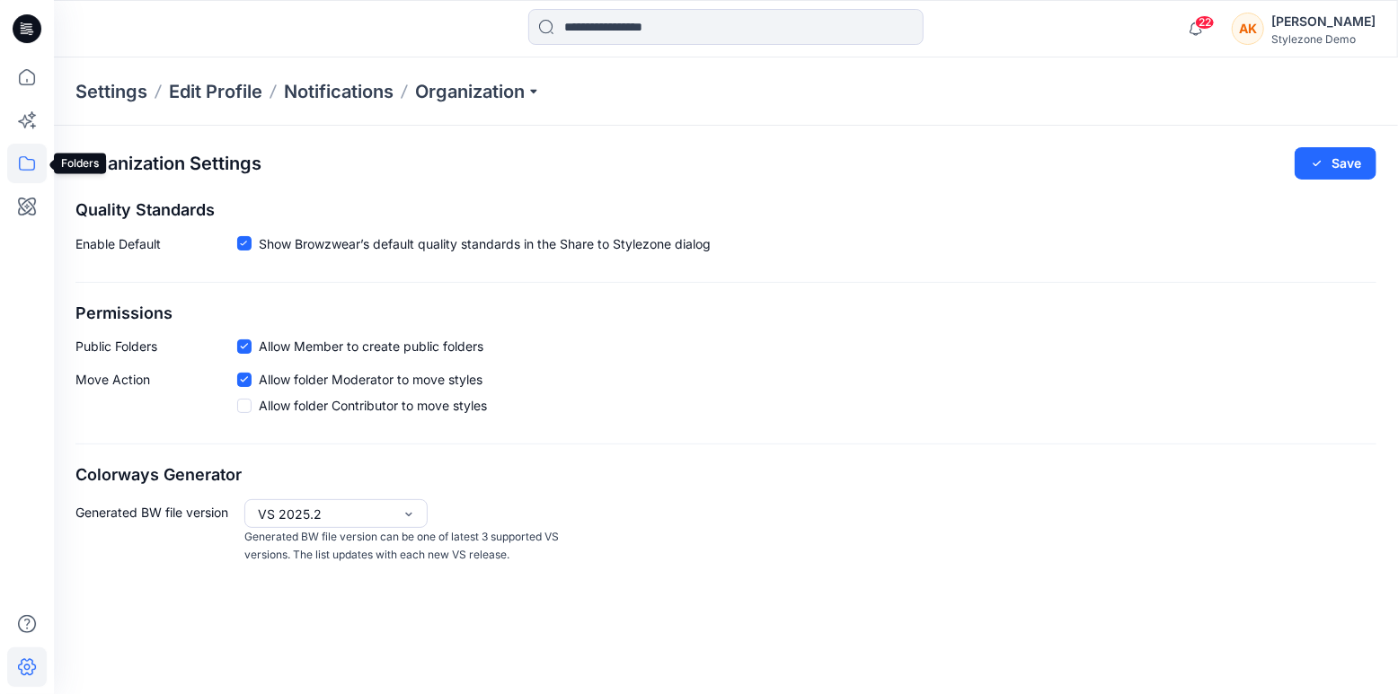
click at [23, 160] on icon at bounding box center [27, 164] width 40 height 40
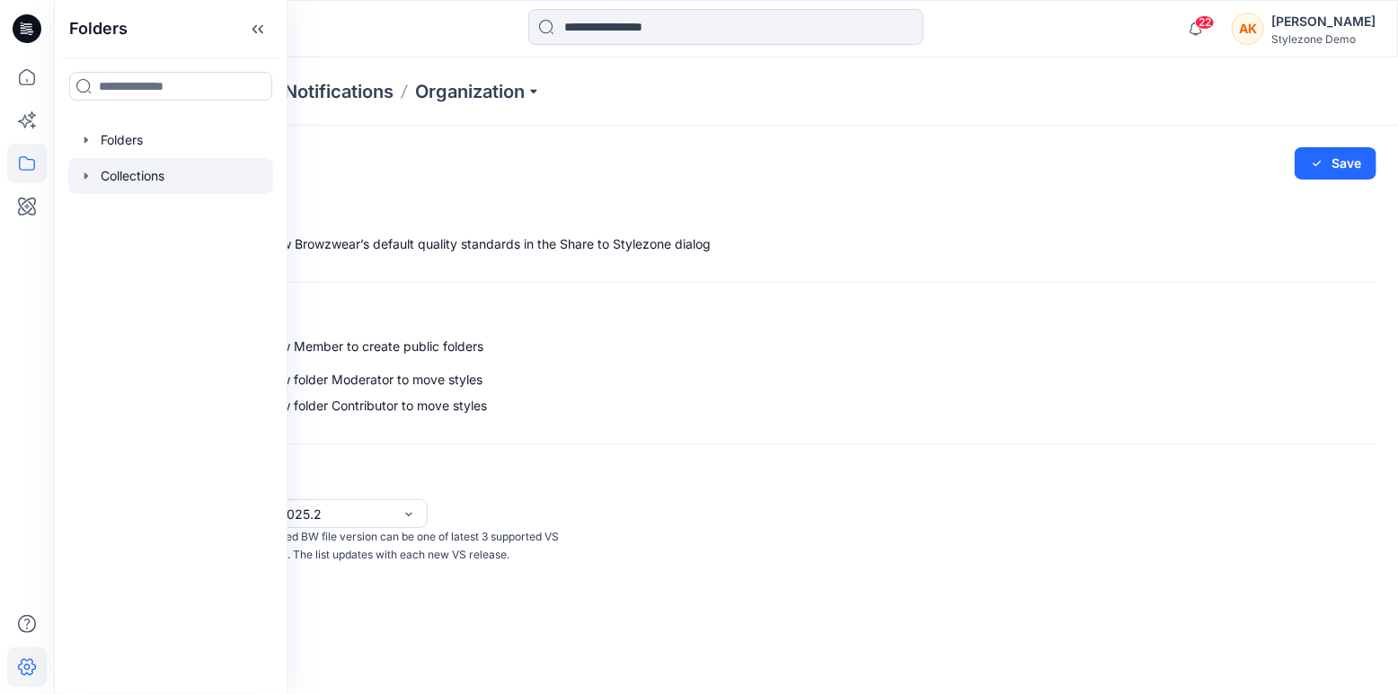
click at [99, 170] on div at bounding box center [170, 176] width 205 height 36
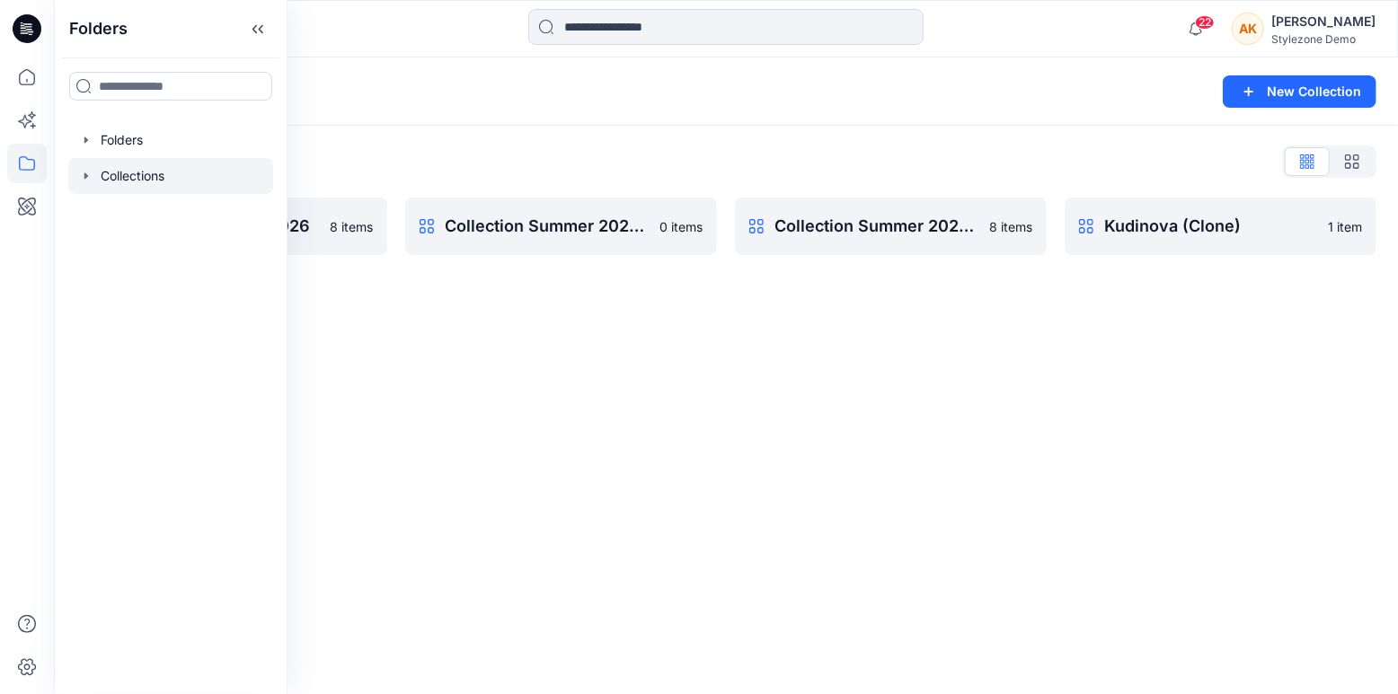
click at [393, 350] on div "Collections New Collection Collections List Collection Summer 2026 8 items Coll…" at bounding box center [726, 375] width 1344 height 637
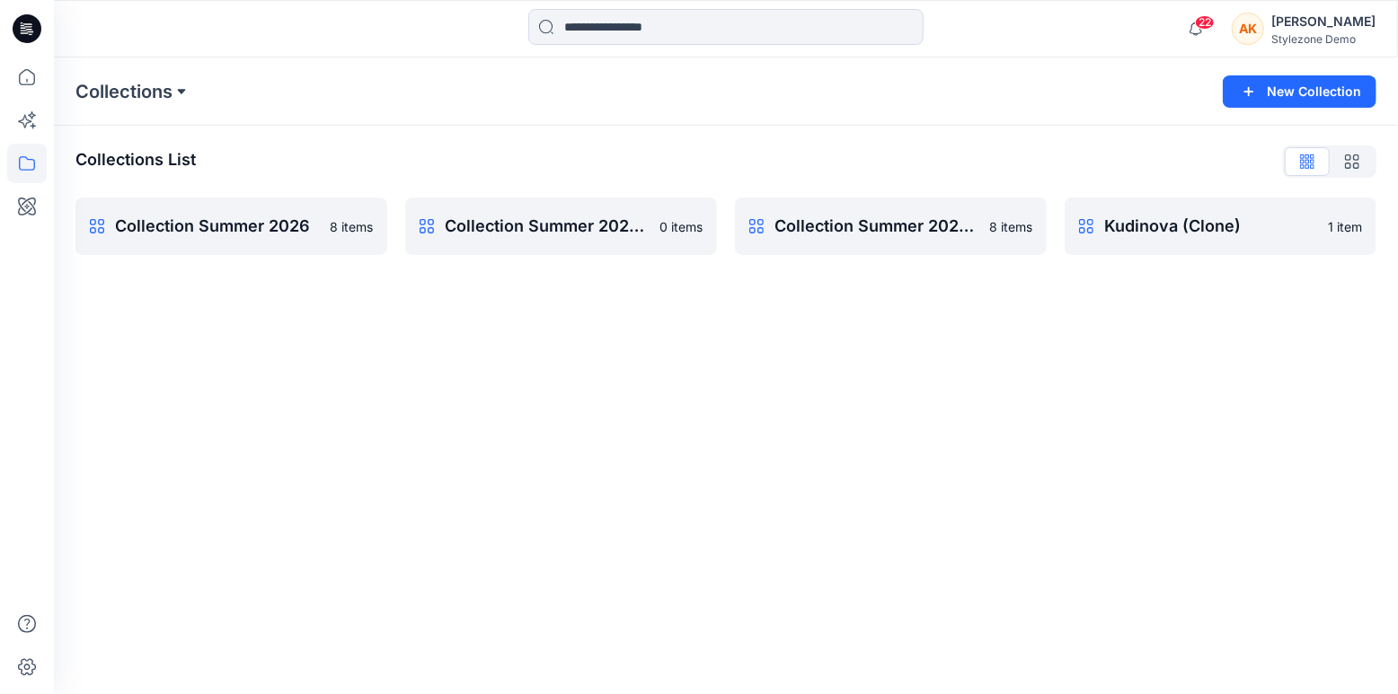
click at [174, 95] on button at bounding box center [181, 91] width 18 height 25
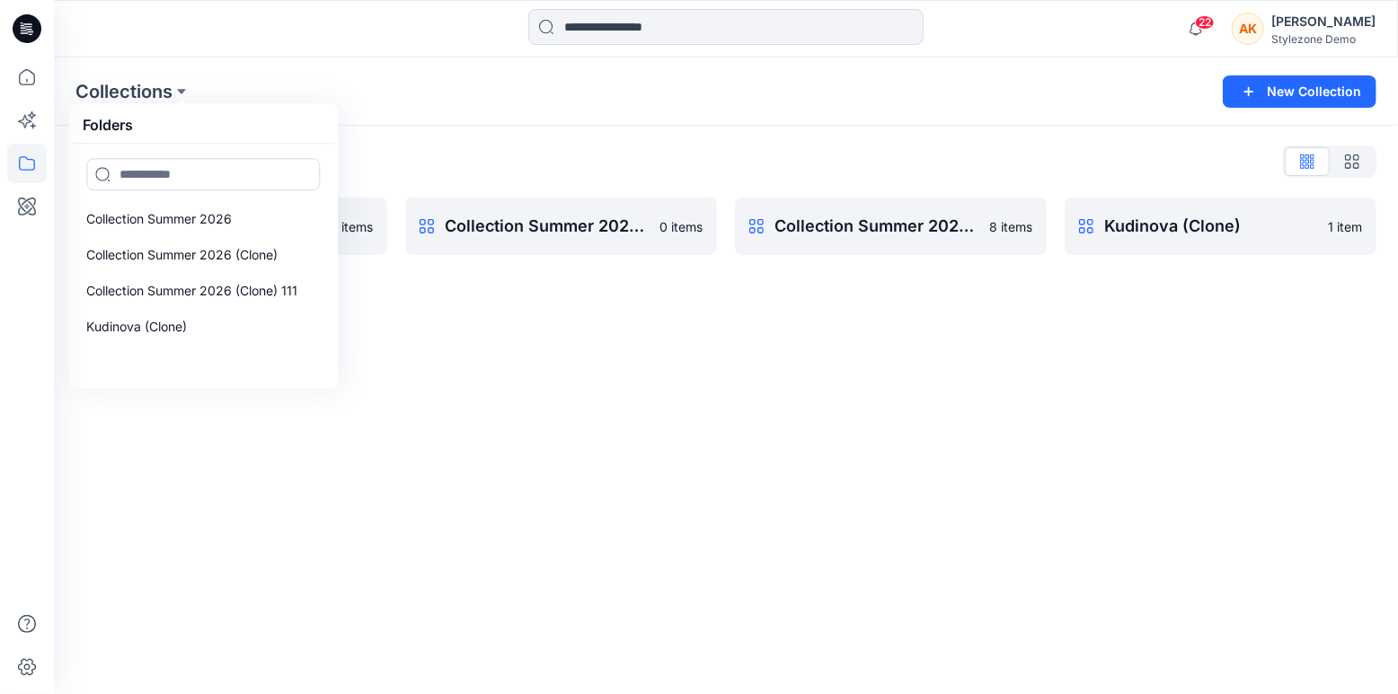
click at [464, 337] on div "Collections Folders Collection Summer 2026 Collection Summer 2026 (Clone) Colle…" at bounding box center [726, 375] width 1344 height 637
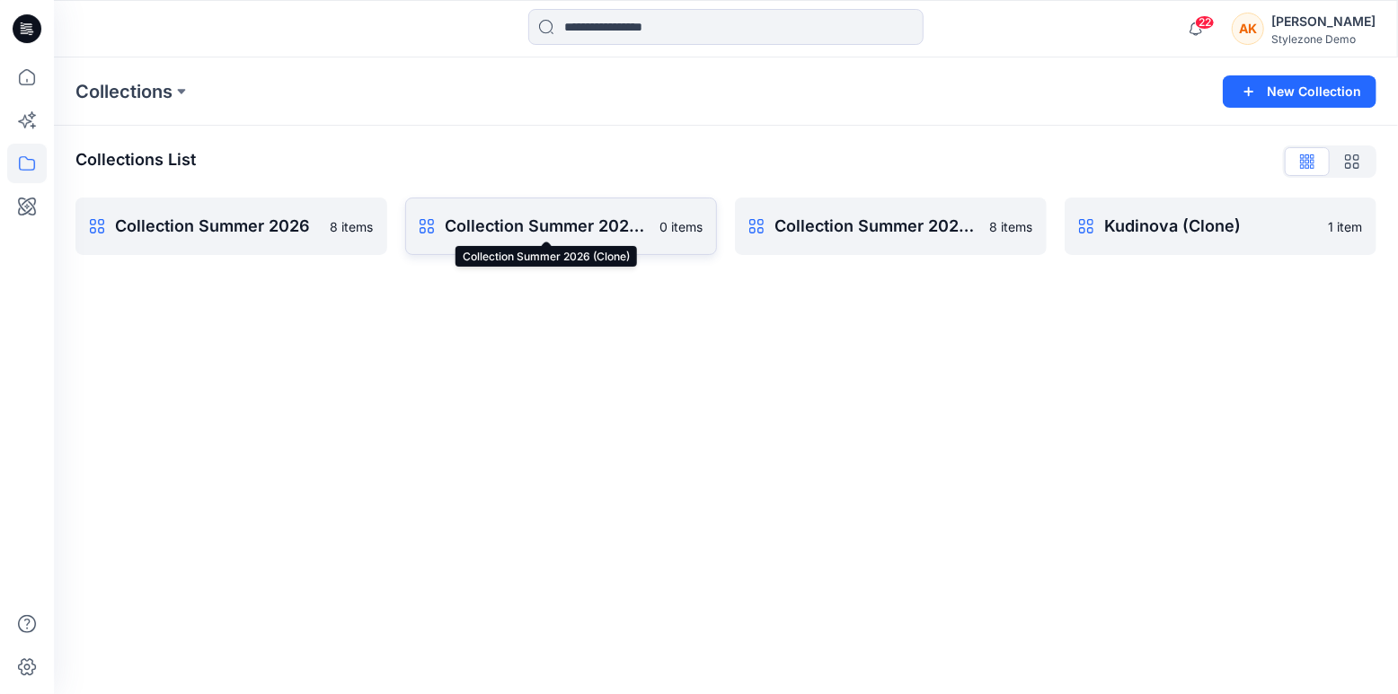
click at [457, 217] on p "Collection Summer 2026 (Clone)" at bounding box center [547, 226] width 204 height 25
click at [225, 220] on p "Collection Summer 2026" at bounding box center [229, 226] width 229 height 25
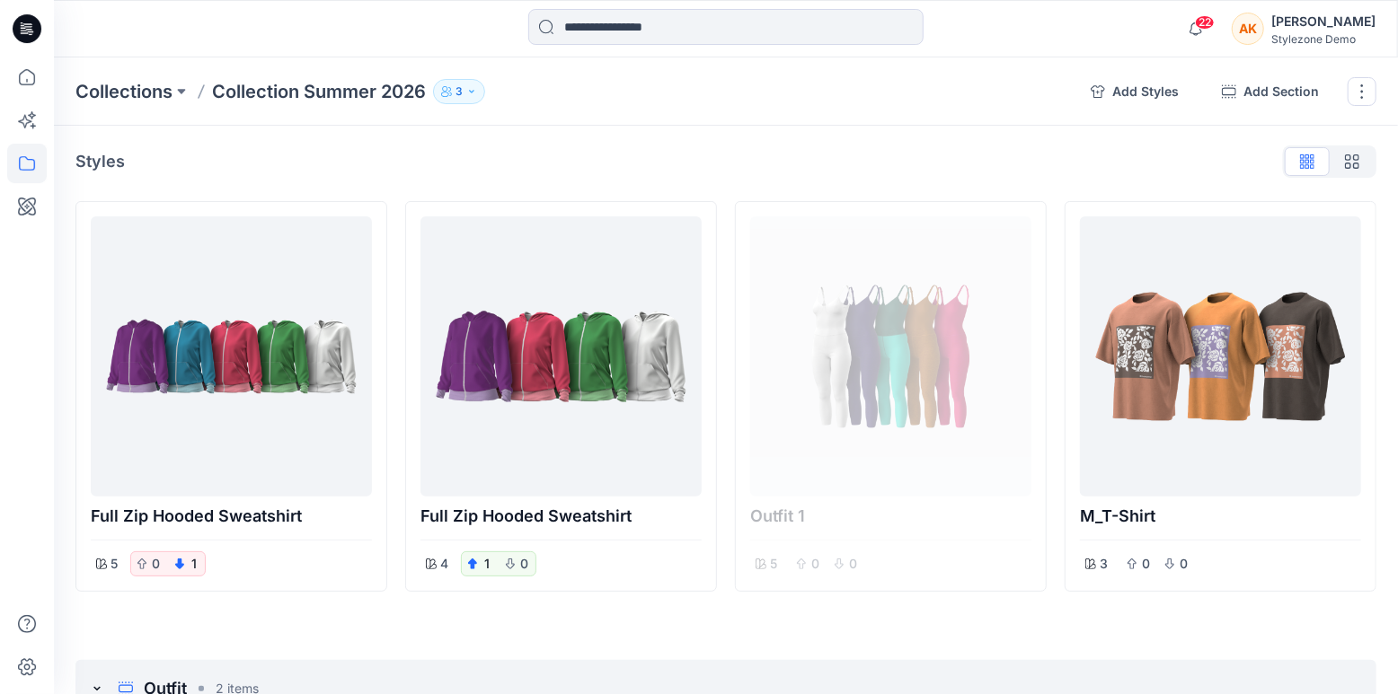
click at [473, 93] on icon "button" at bounding box center [471, 91] width 11 height 11
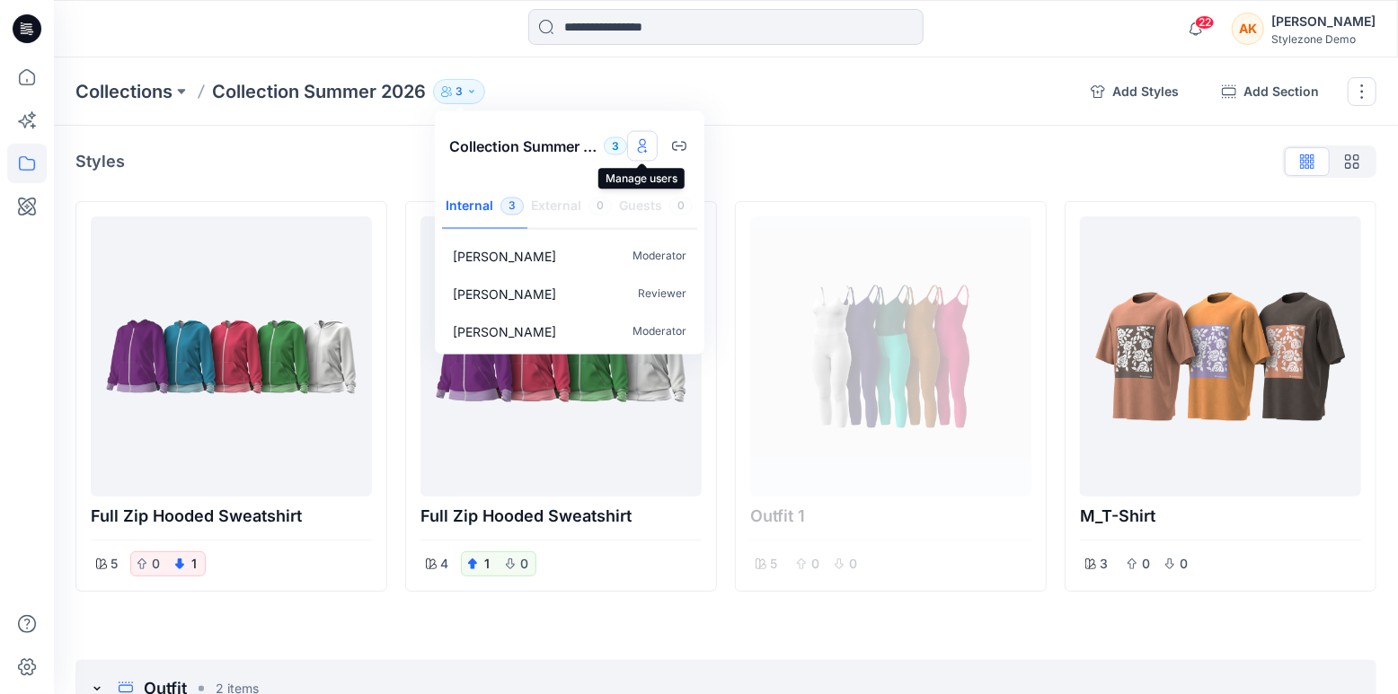
click at [642, 150] on icon "Manage users" at bounding box center [642, 146] width 14 height 14
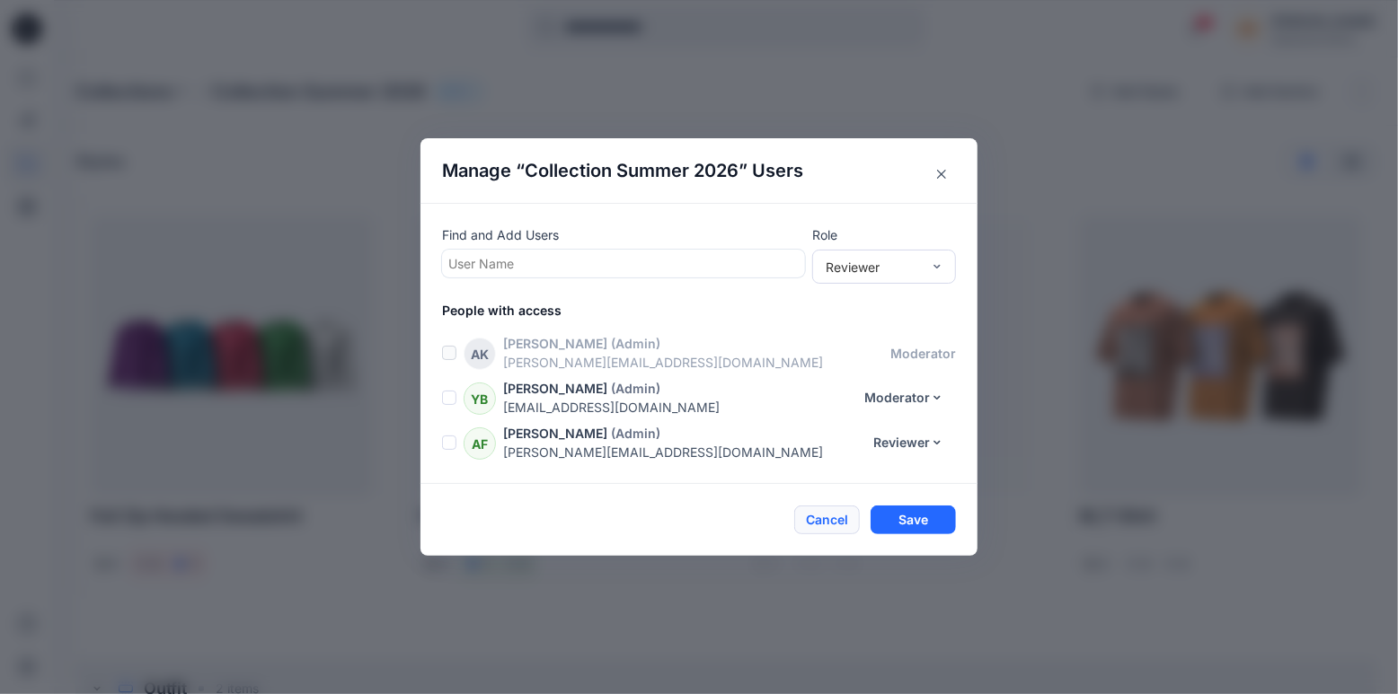
click at [838, 529] on button "Cancel" at bounding box center [827, 520] width 66 height 29
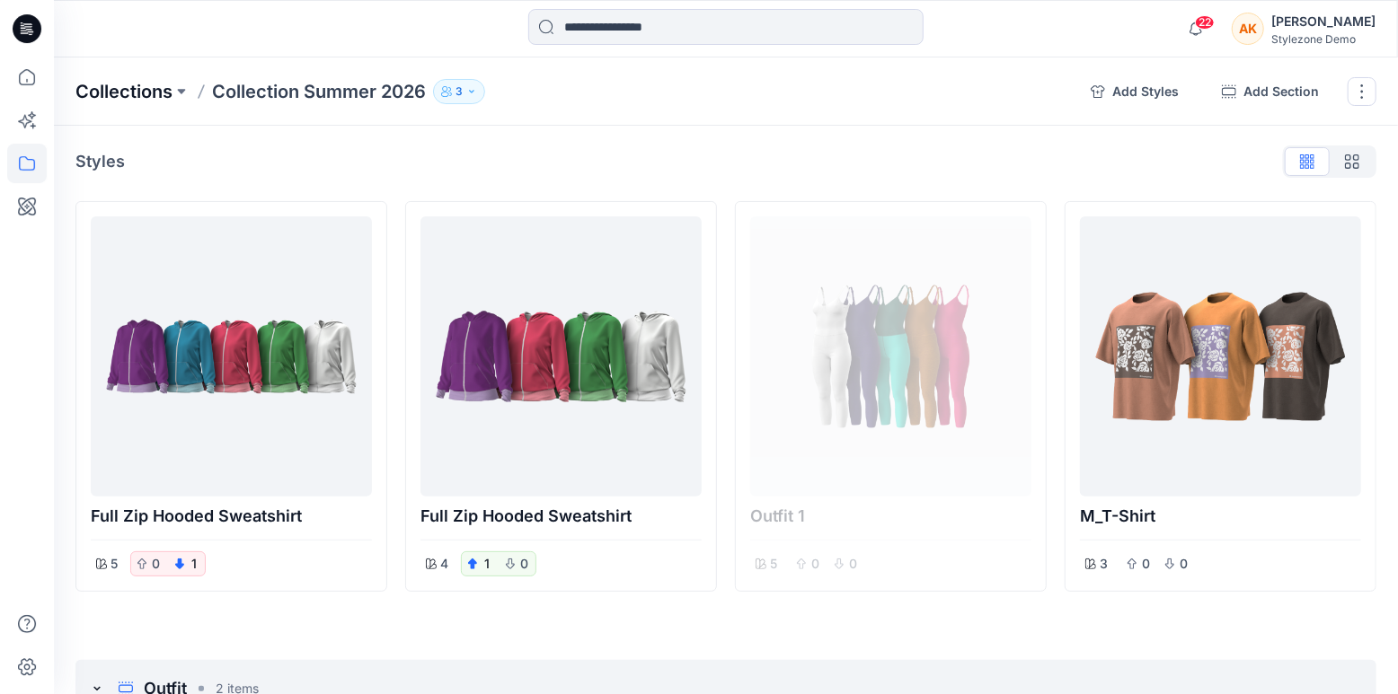
click at [92, 87] on p "Collections" at bounding box center [123, 91] width 97 height 25
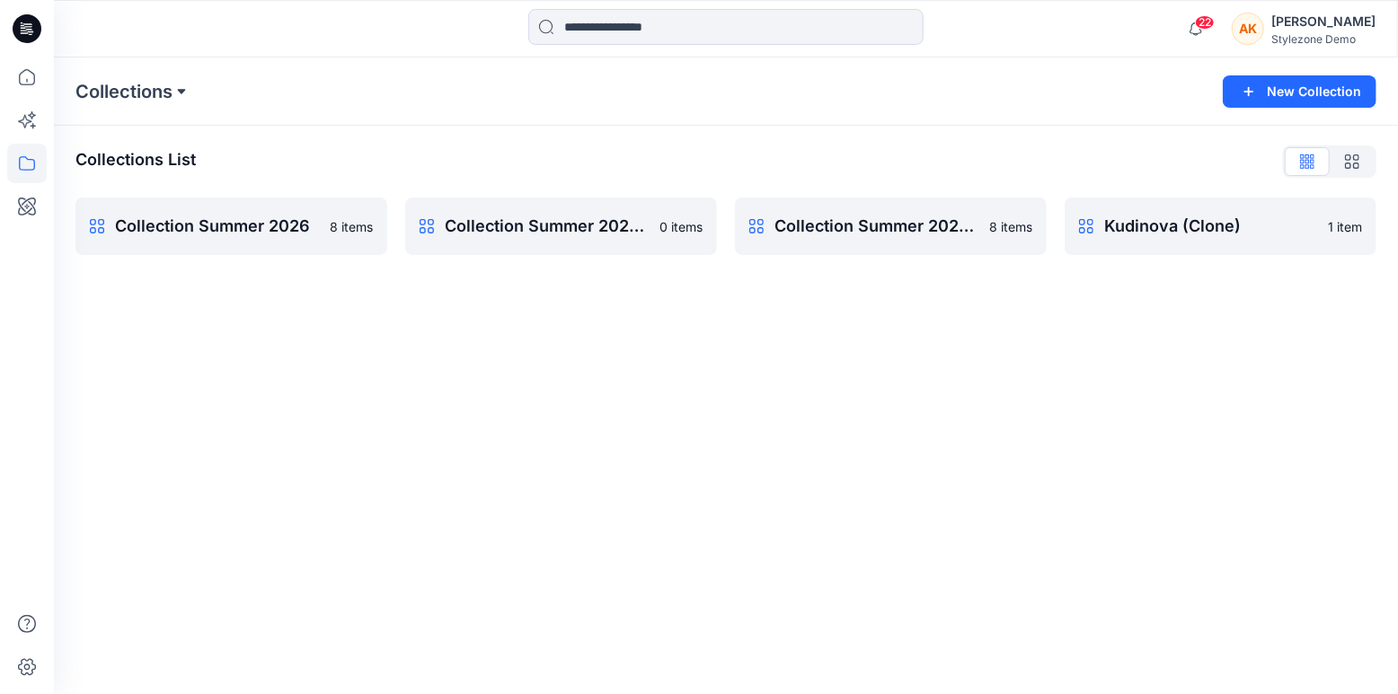
click at [181, 92] on button at bounding box center [181, 91] width 18 height 25
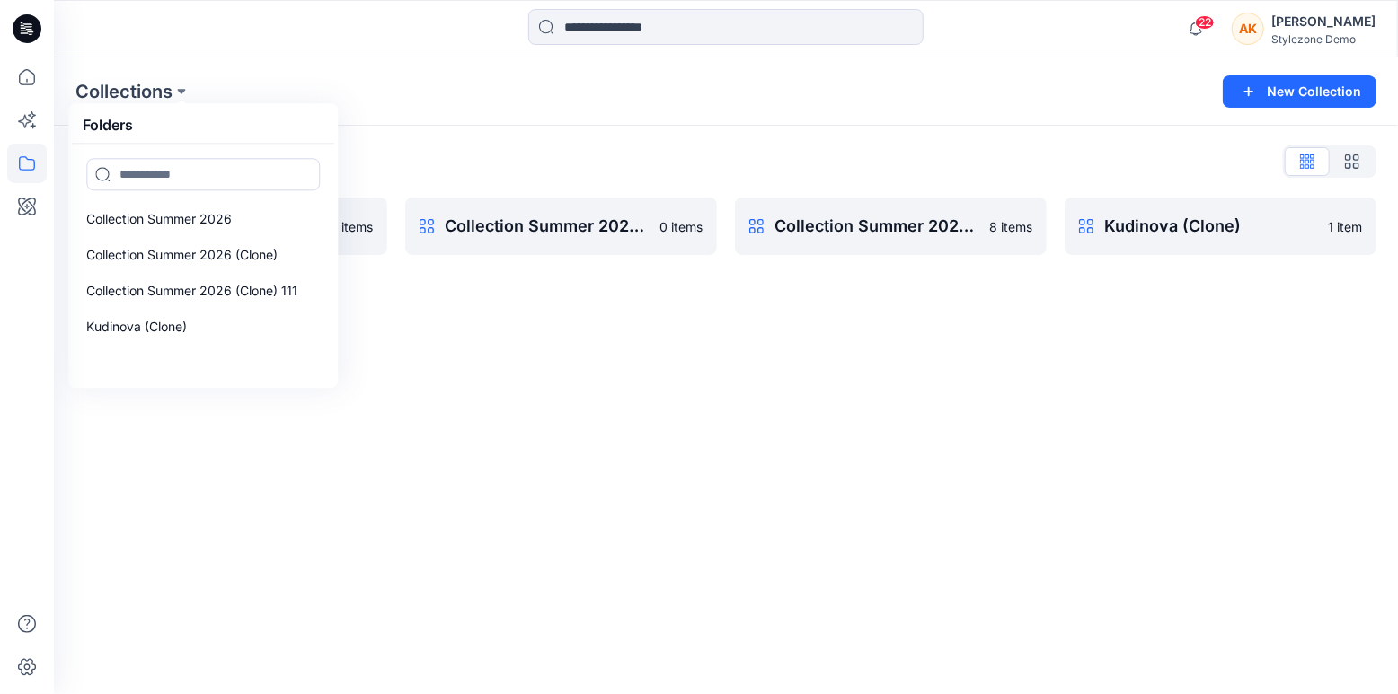
click at [507, 358] on div "Collections Folders Collection Summer 2026 Collection Summer 2026 (Clone) Colle…" at bounding box center [726, 375] width 1344 height 637
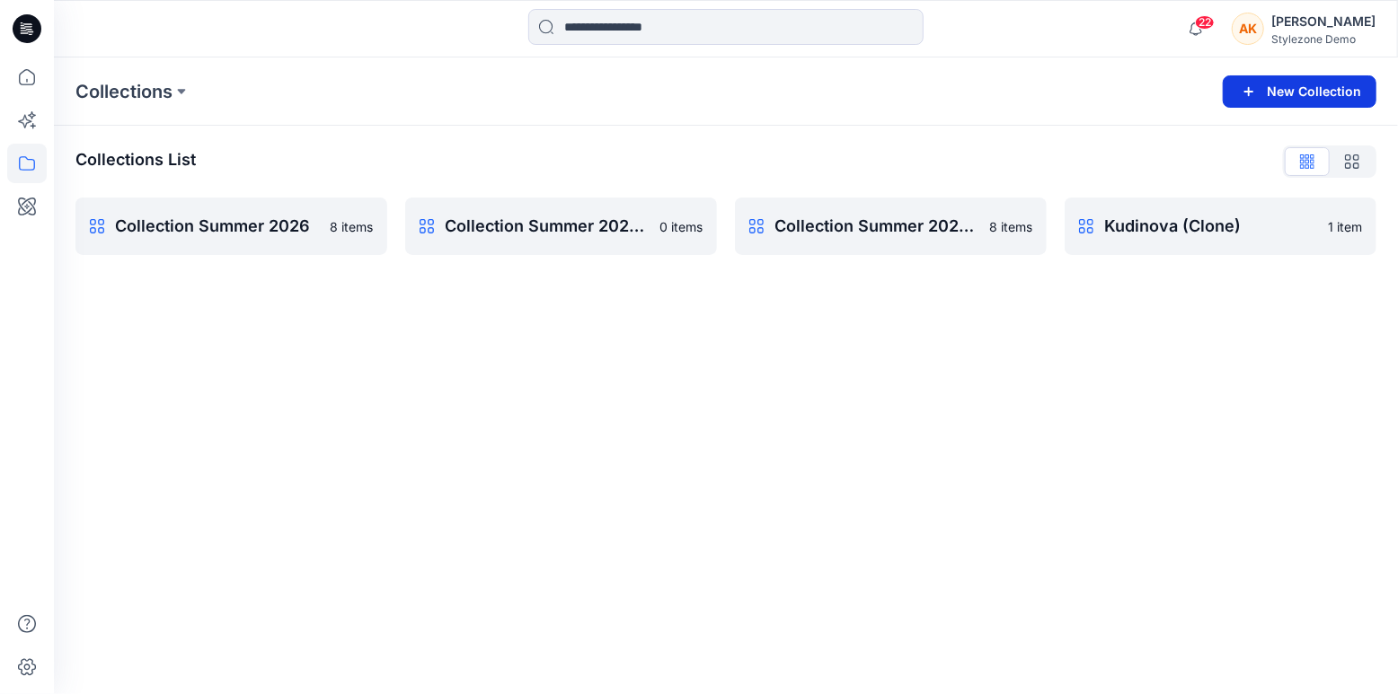
click at [1268, 96] on button "New Collection" at bounding box center [1300, 91] width 154 height 32
